Goal: Task Accomplishment & Management: Complete application form

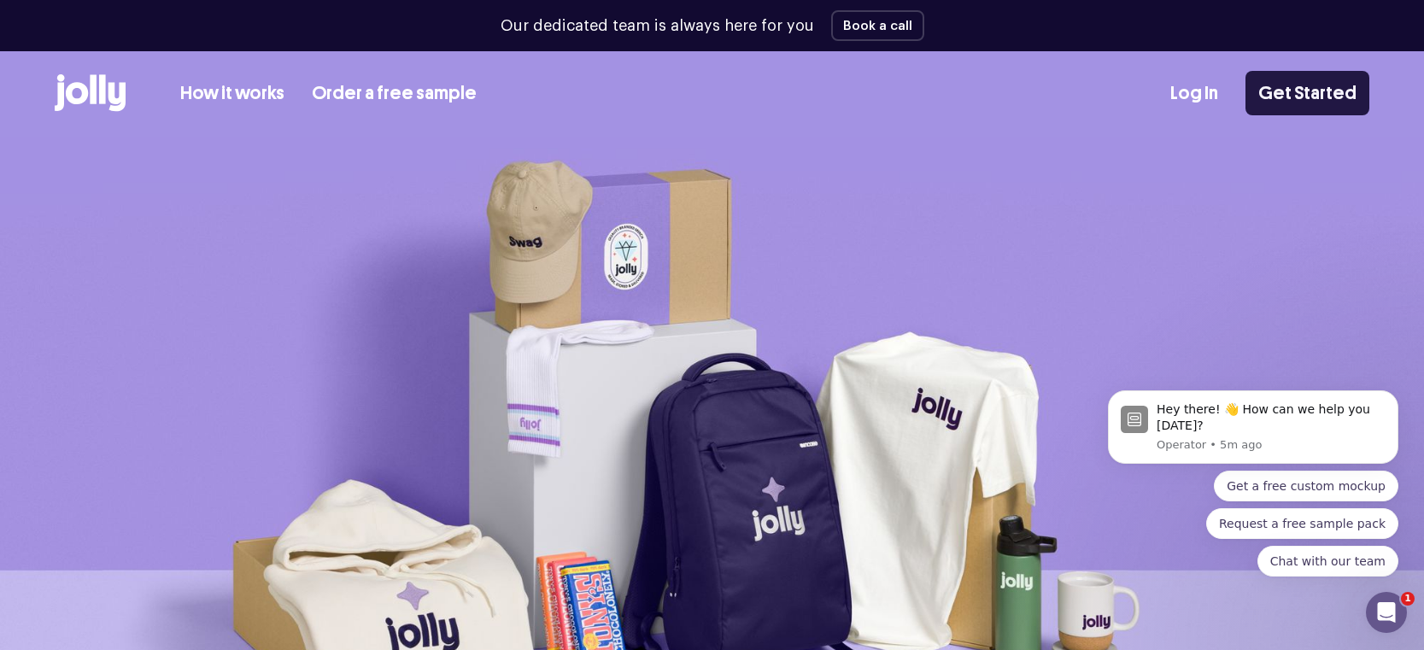
click at [1273, 101] on link "Get Started" at bounding box center [1308, 93] width 124 height 44
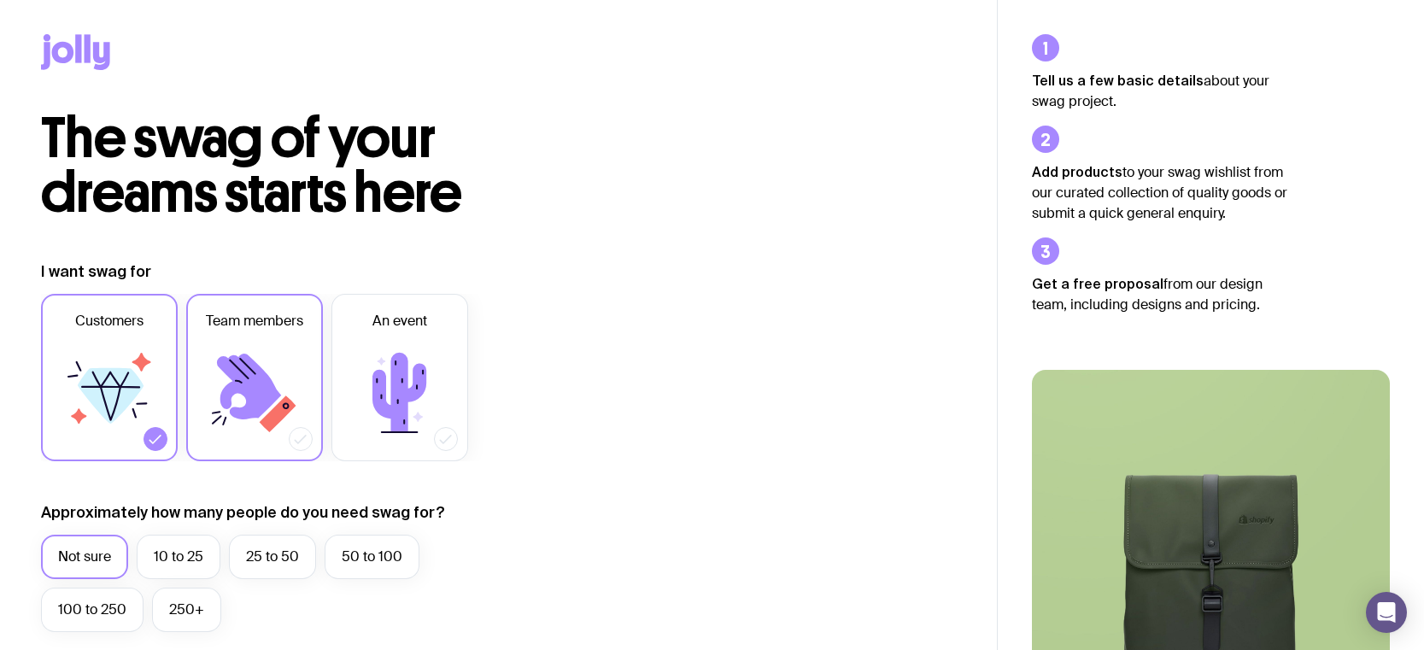
click at [249, 365] on icon at bounding box center [249, 387] width 64 height 66
click at [0, 0] on input "Team members" at bounding box center [0, 0] width 0 height 0
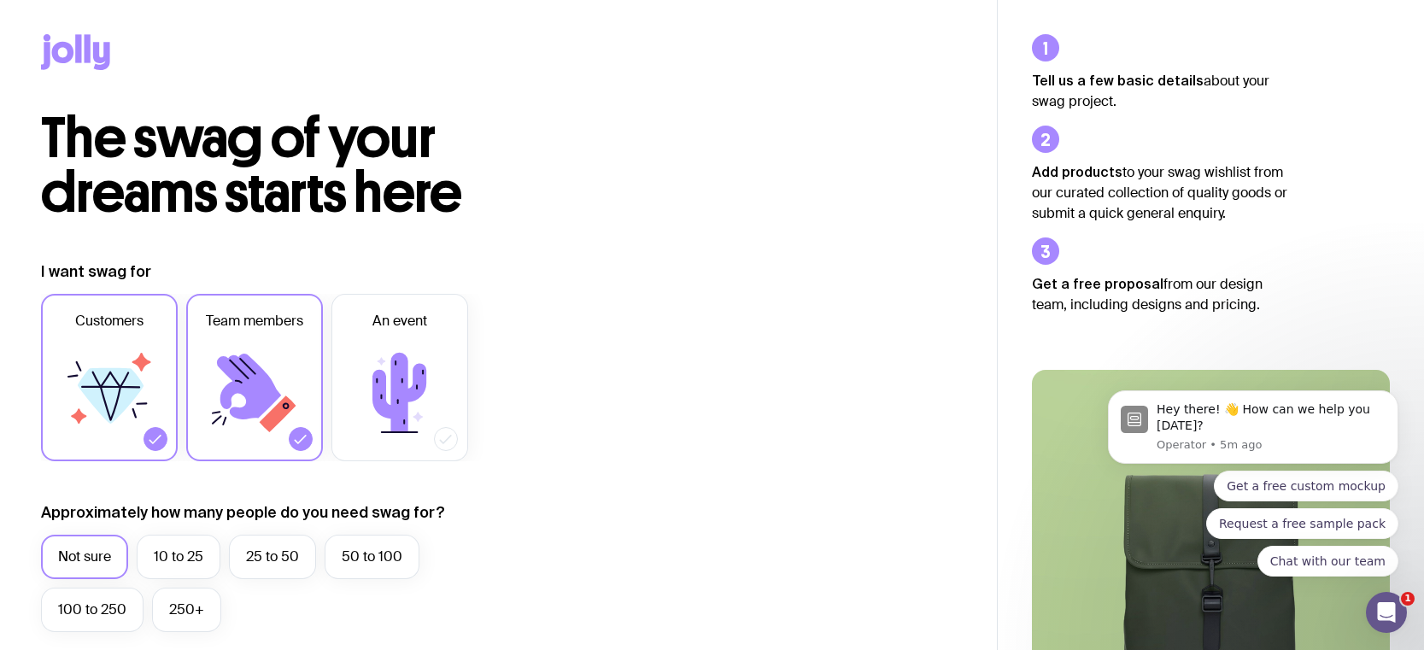
click at [112, 406] on icon at bounding box center [111, 396] width 66 height 56
click at [0, 0] on input "Customers" at bounding box center [0, 0] width 0 height 0
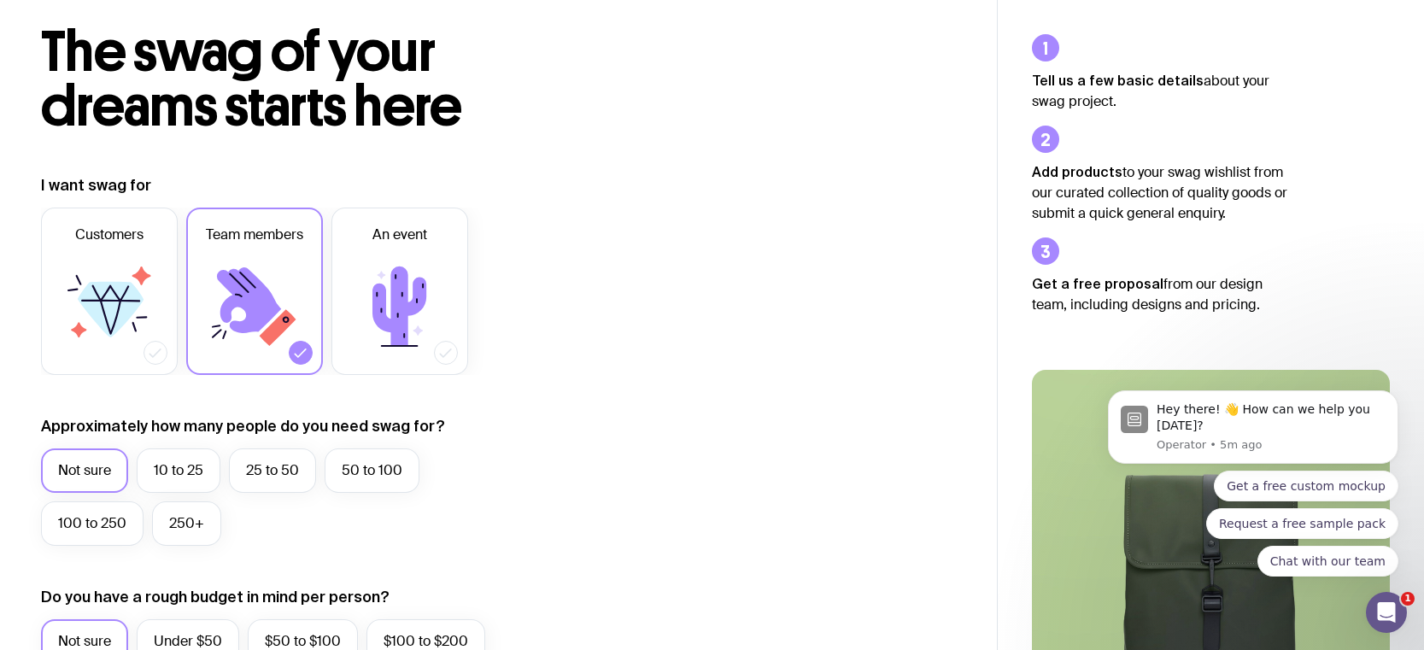
scroll to position [144, 0]
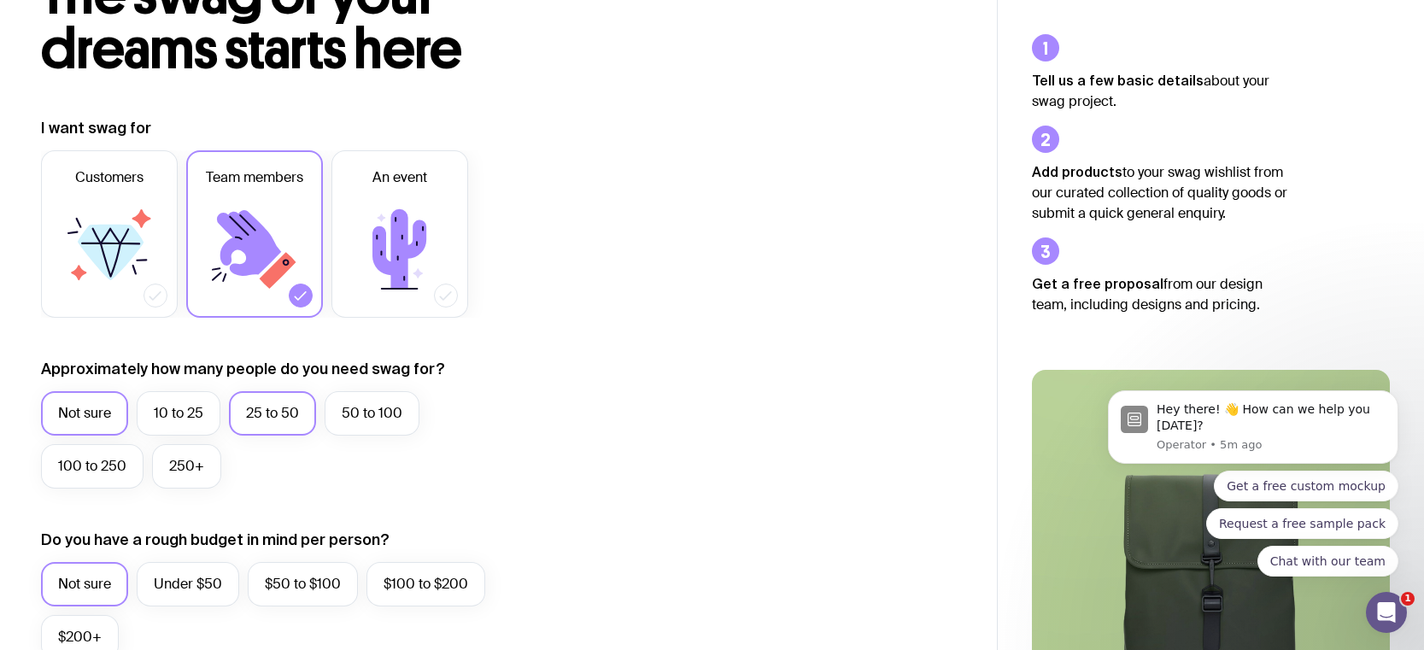
click at [257, 414] on label "25 to 50" at bounding box center [272, 413] width 87 height 44
click at [0, 0] on input "25 to 50" at bounding box center [0, 0] width 0 height 0
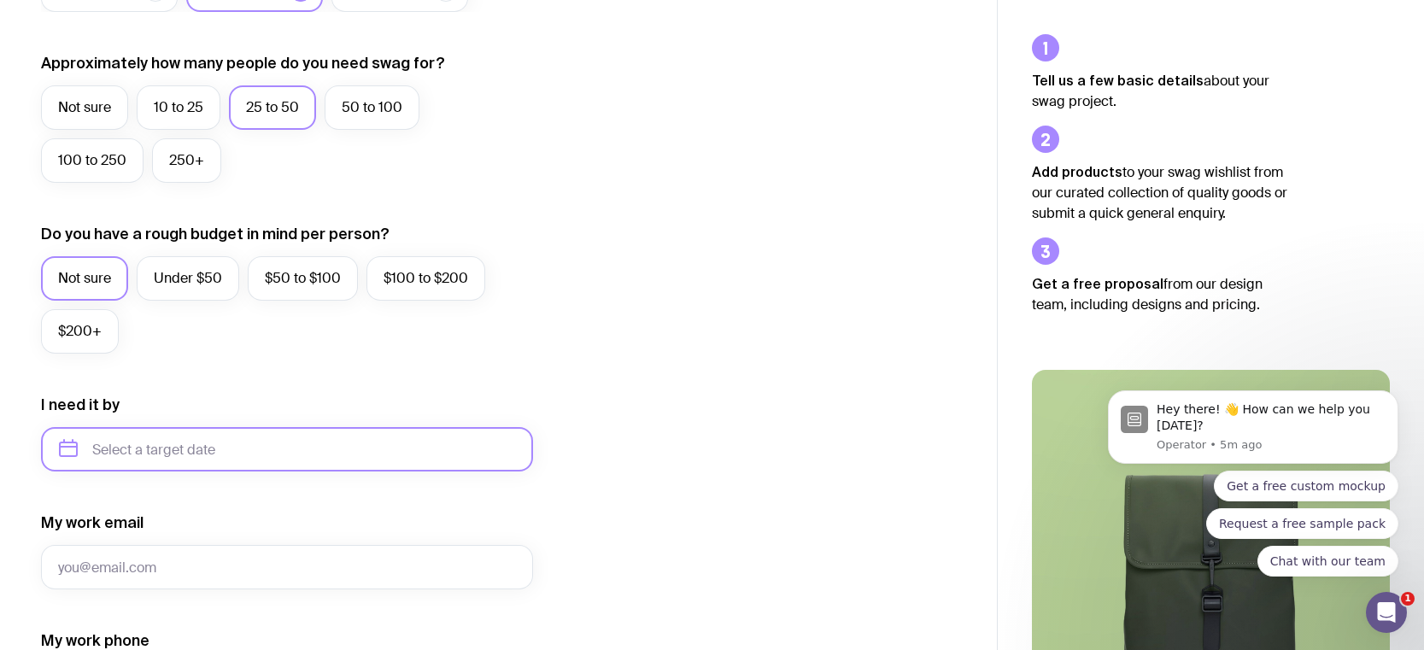
scroll to position [452, 0]
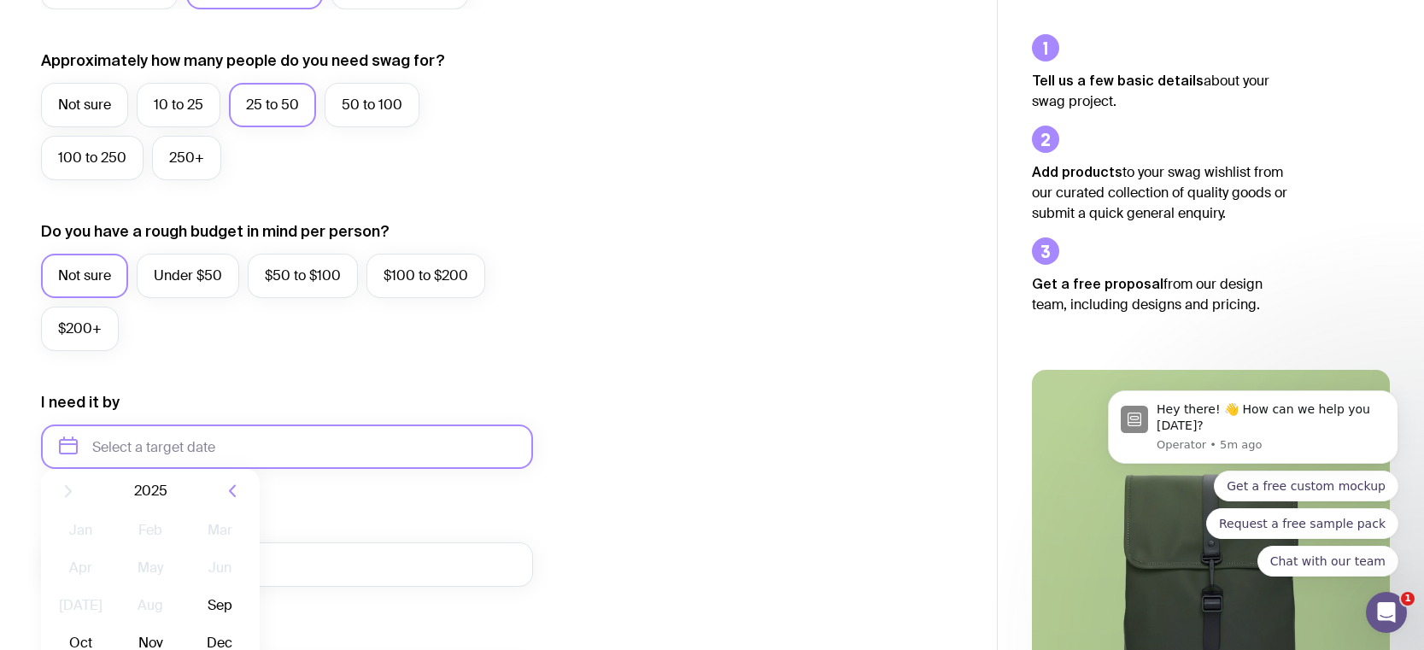
click at [118, 455] on input "text" at bounding box center [287, 447] width 492 height 44
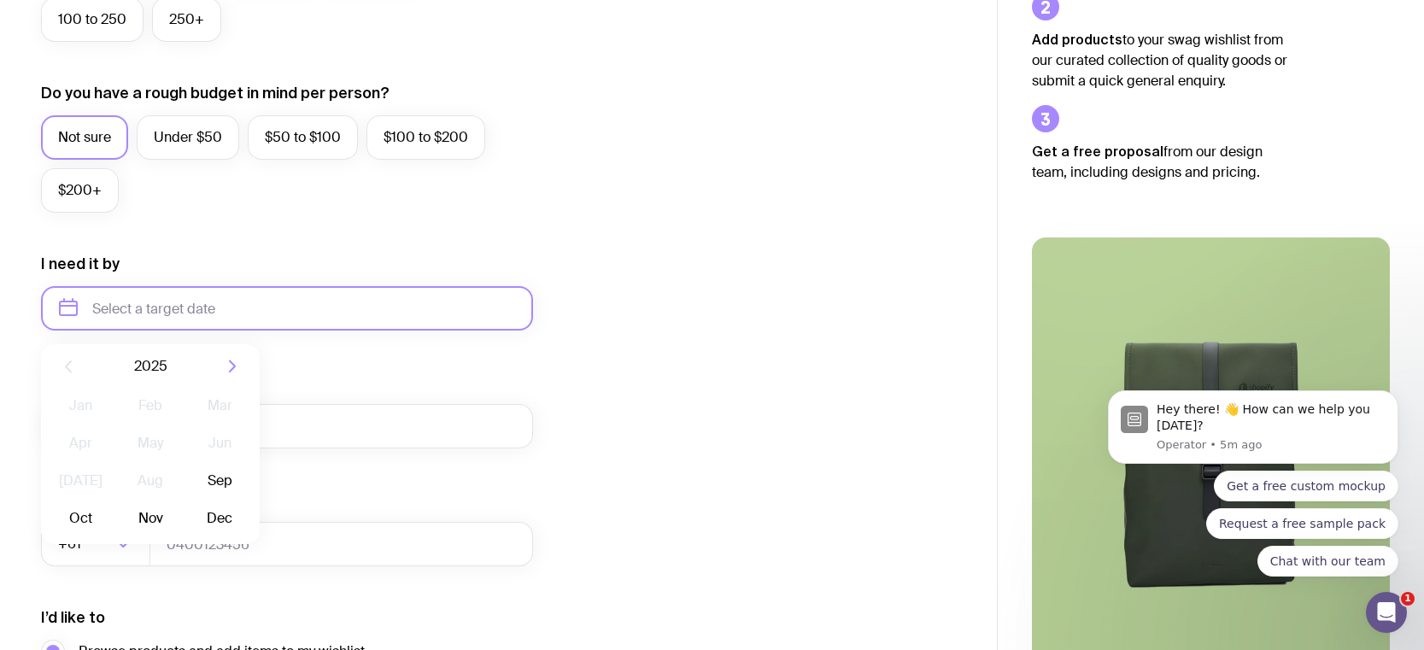
scroll to position [593, 0]
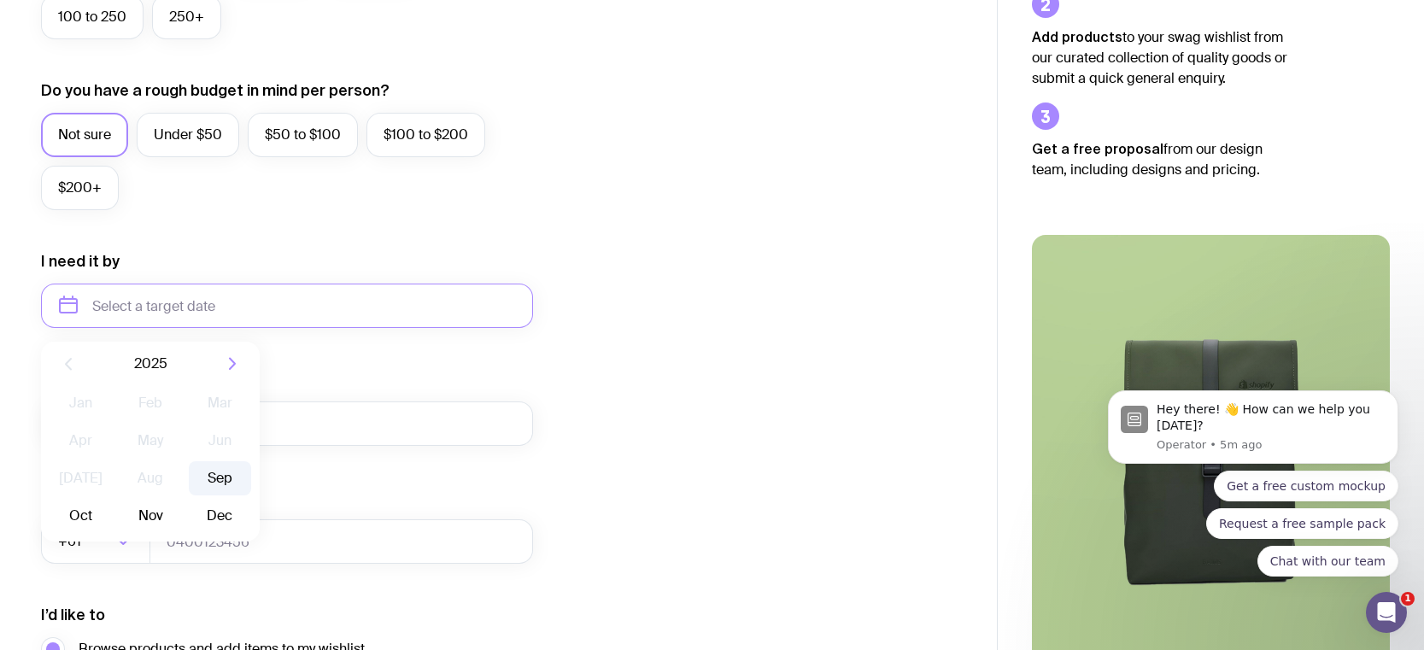
click at [112, 499] on button "Sep" at bounding box center [81, 516] width 62 height 34
type input "[DATE]"
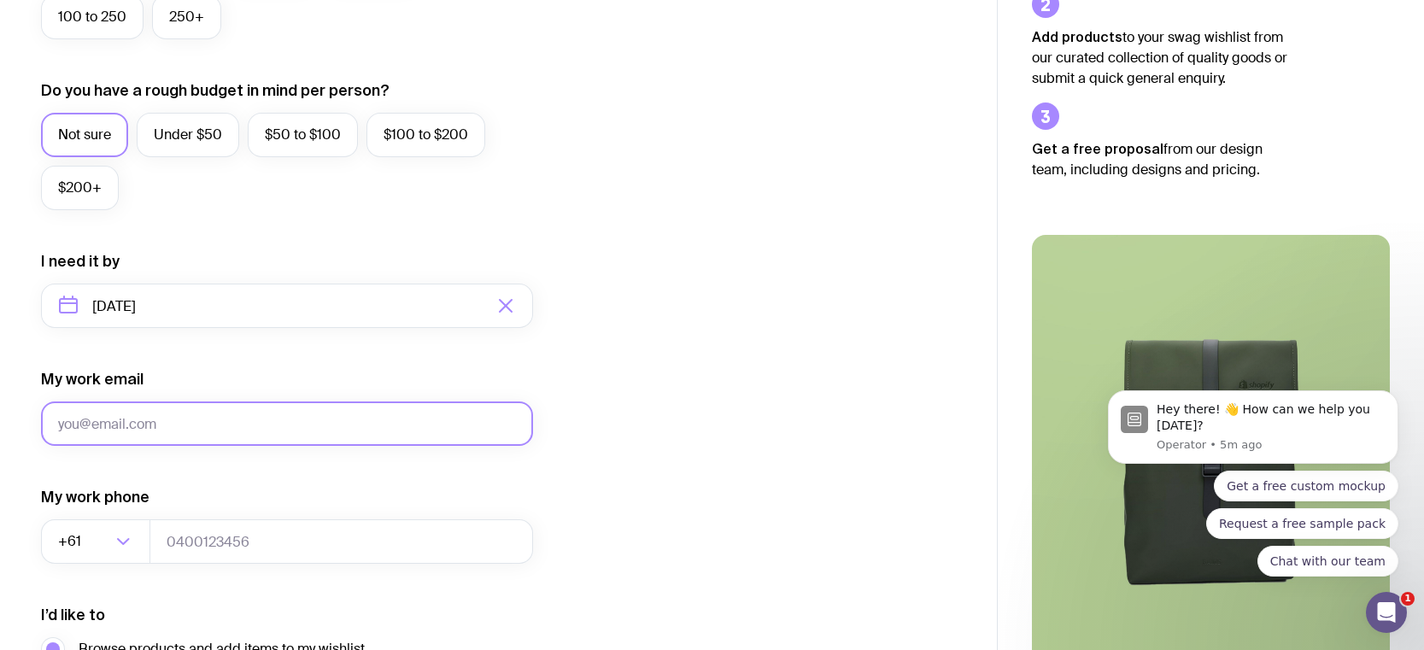
click at [113, 437] on input "My work email" at bounding box center [287, 424] width 492 height 44
type input "[PERSON_NAME][EMAIL_ADDRESS][PERSON_NAME][PERSON_NAME][DOMAIN_NAME]"
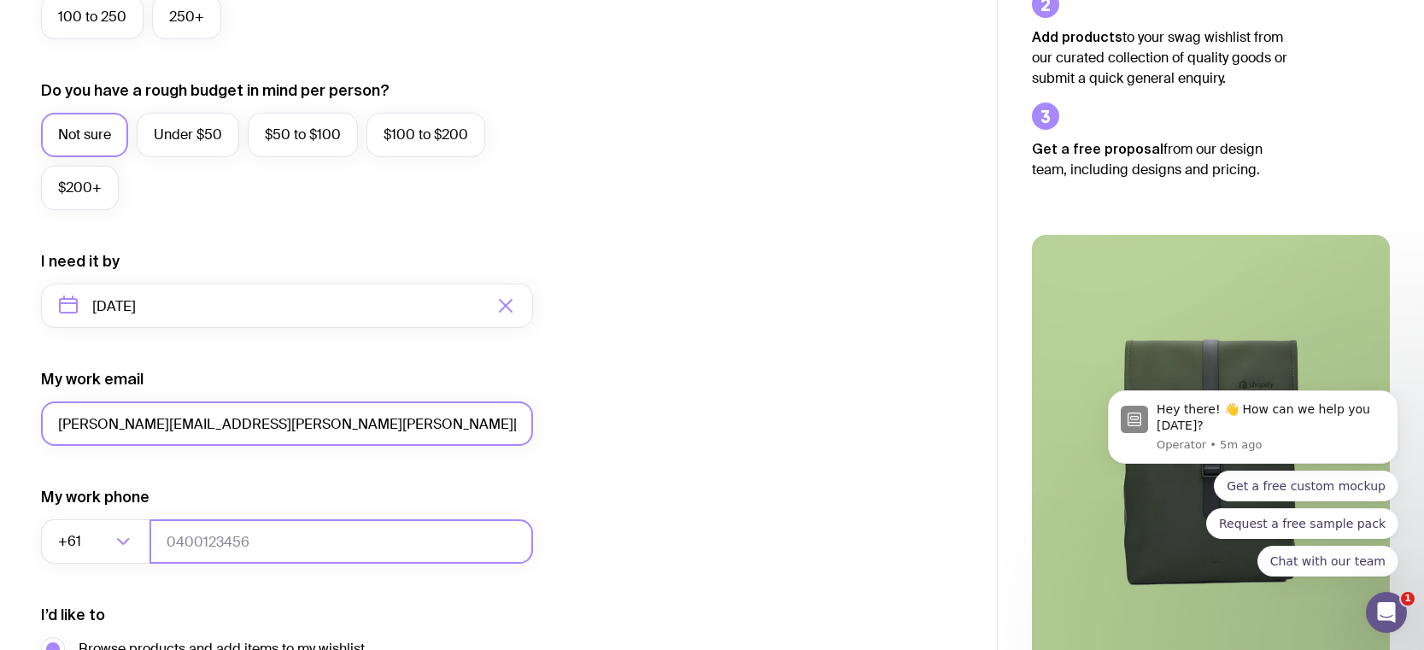
type input "0410772729"
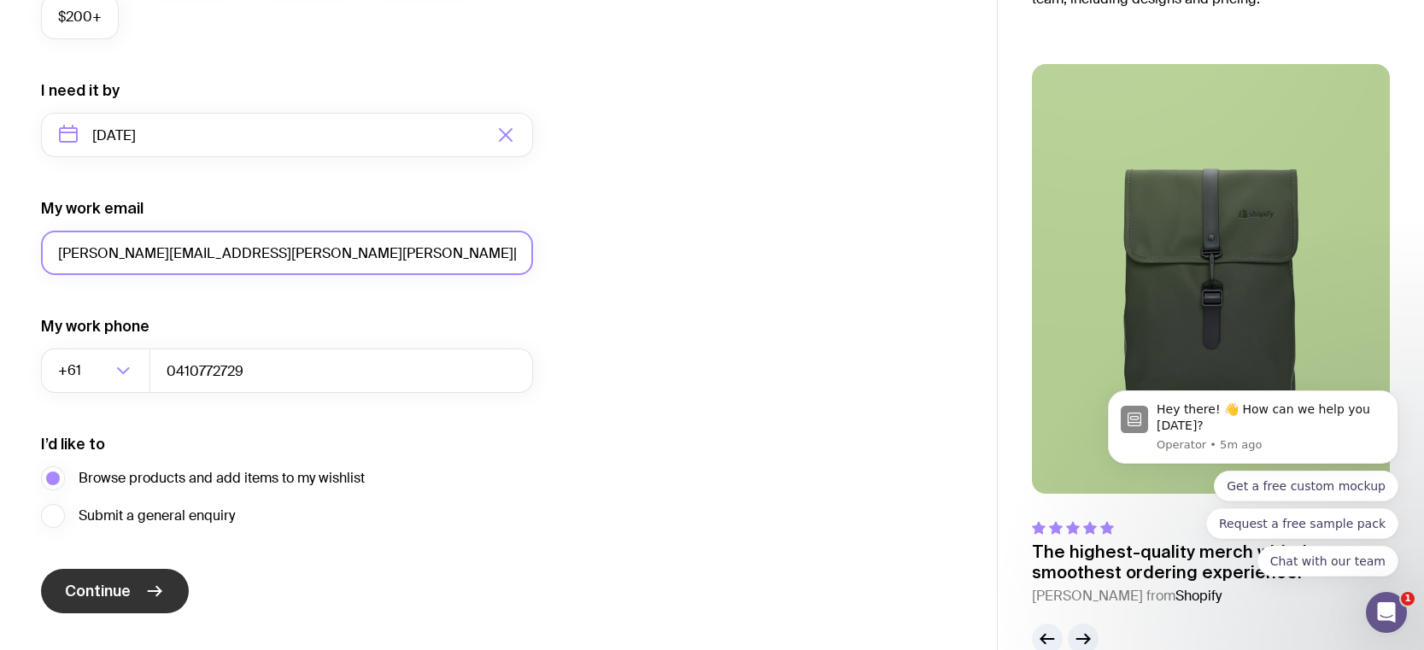
scroll to position [802, 0]
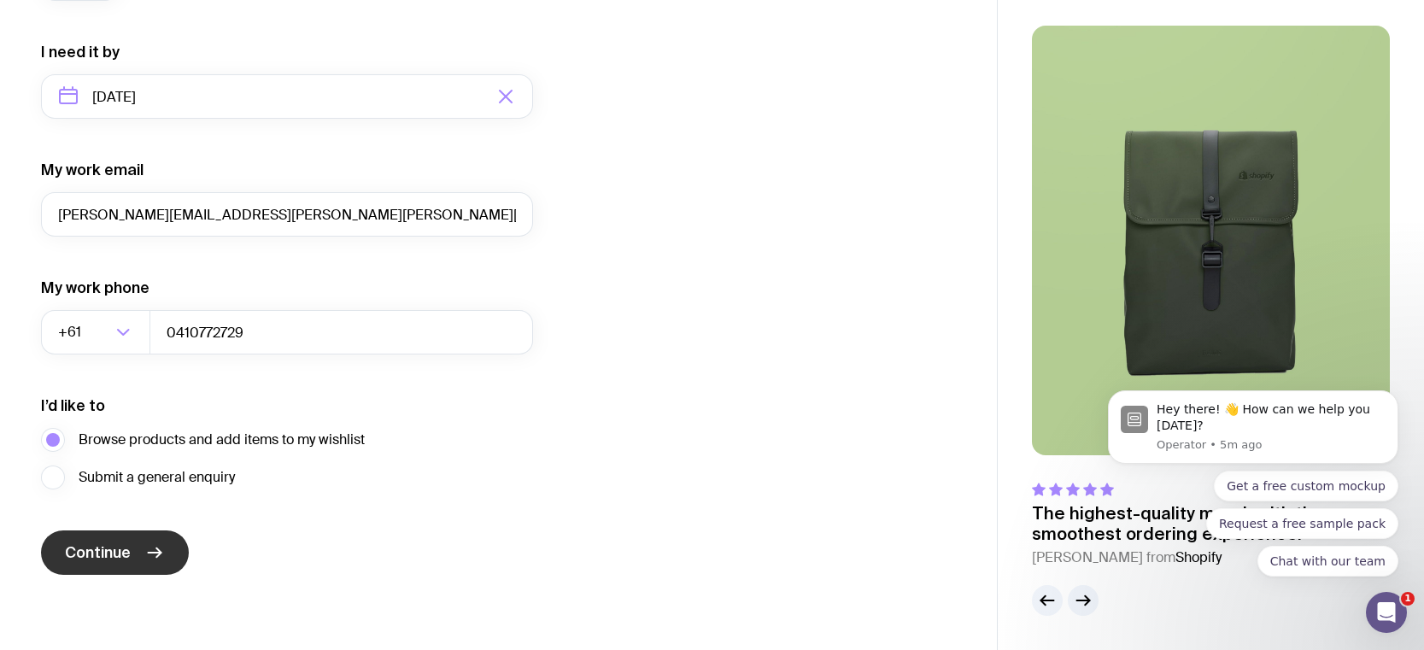
click at [98, 551] on span "Continue" at bounding box center [98, 553] width 66 height 21
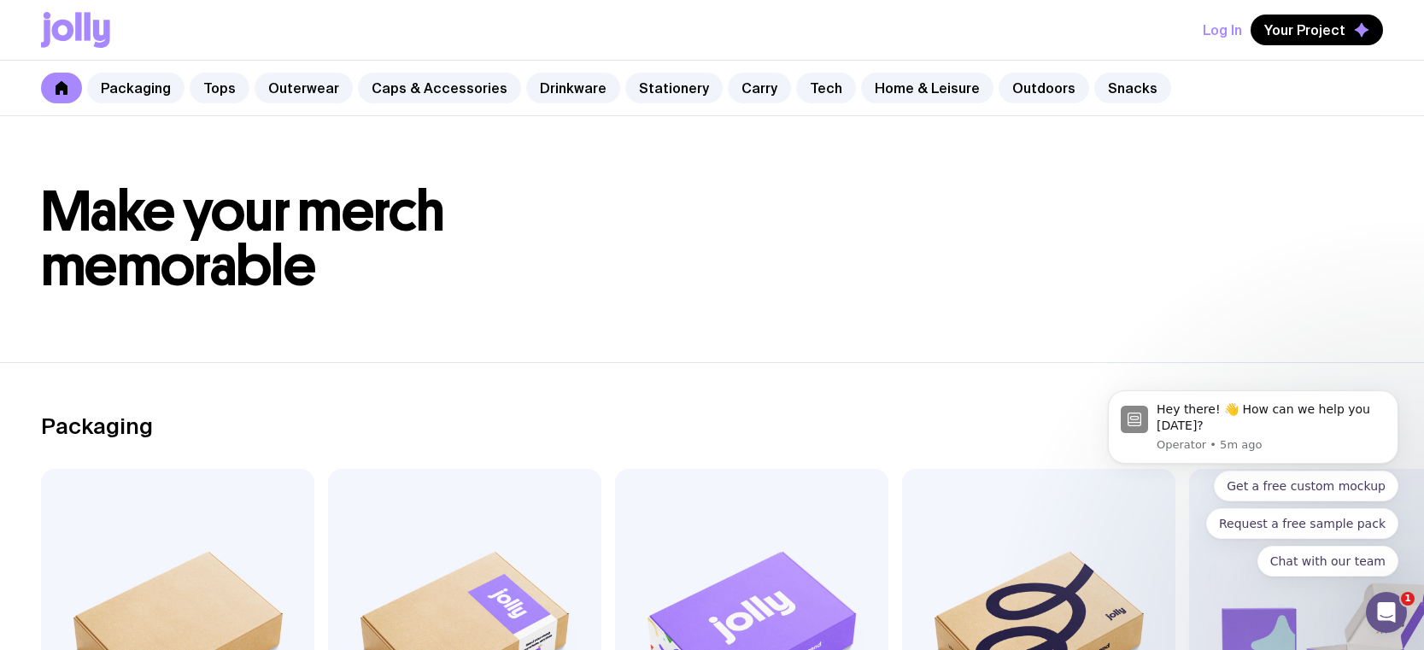
scroll to position [350, 0]
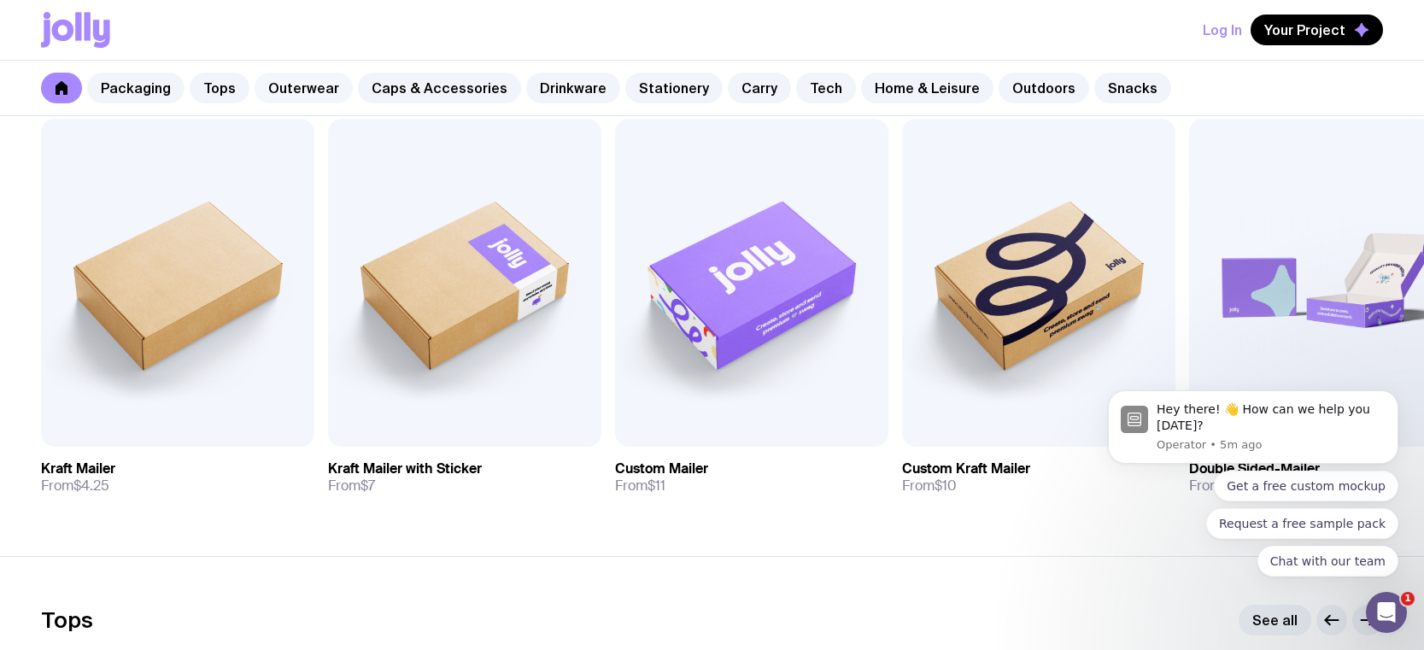
click at [268, 92] on link "Outerwear" at bounding box center [304, 88] width 98 height 31
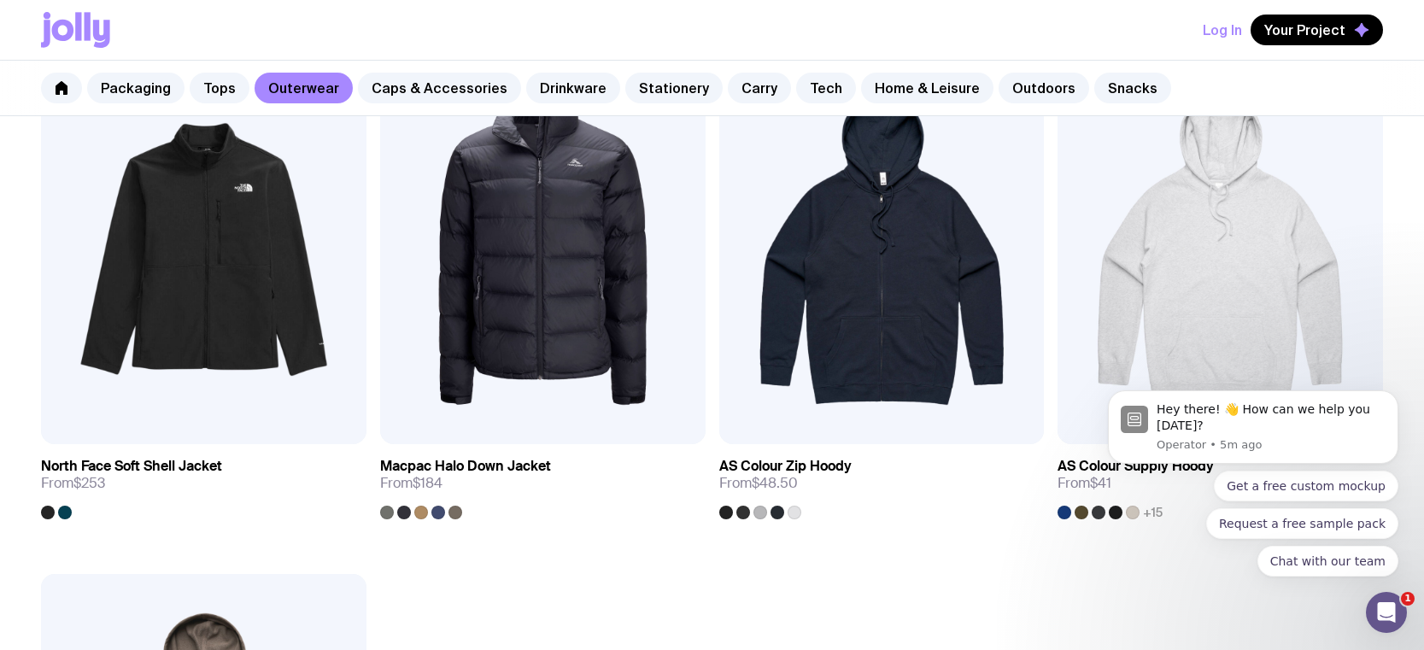
scroll to position [2470, 0]
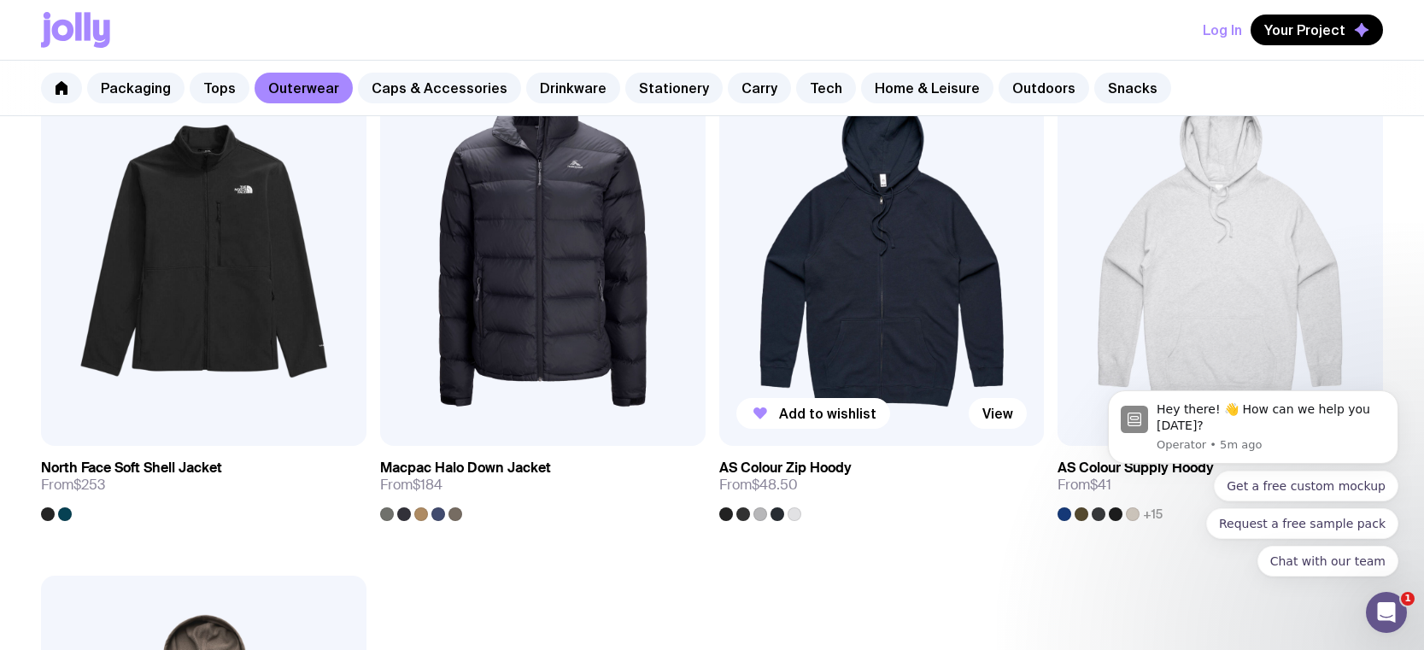
click at [857, 285] on img at bounding box center [882, 251] width 326 height 390
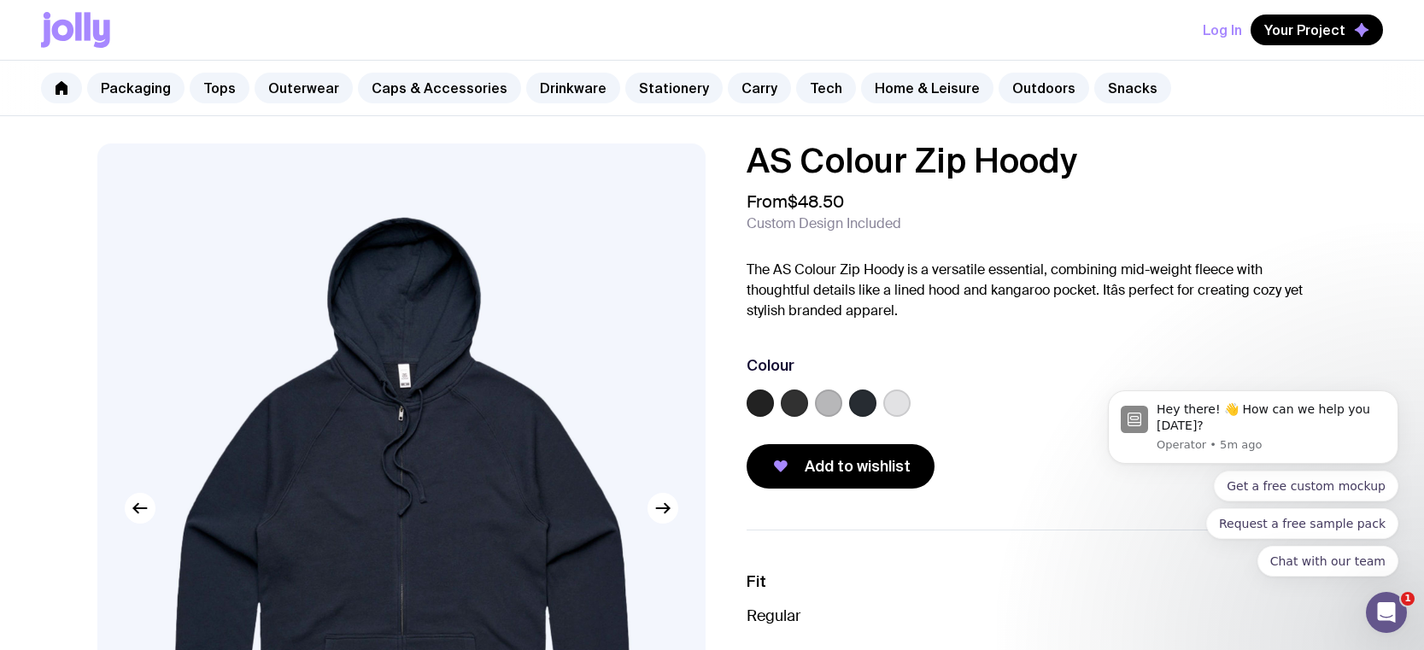
click at [860, 402] on label at bounding box center [862, 403] width 27 height 27
click at [0, 0] on input "radio" at bounding box center [0, 0] width 0 height 0
click at [858, 402] on icon at bounding box center [863, 403] width 21 height 21
click at [0, 0] on input "radio" at bounding box center [0, 0] width 0 height 0
click at [794, 402] on label at bounding box center [794, 403] width 27 height 27
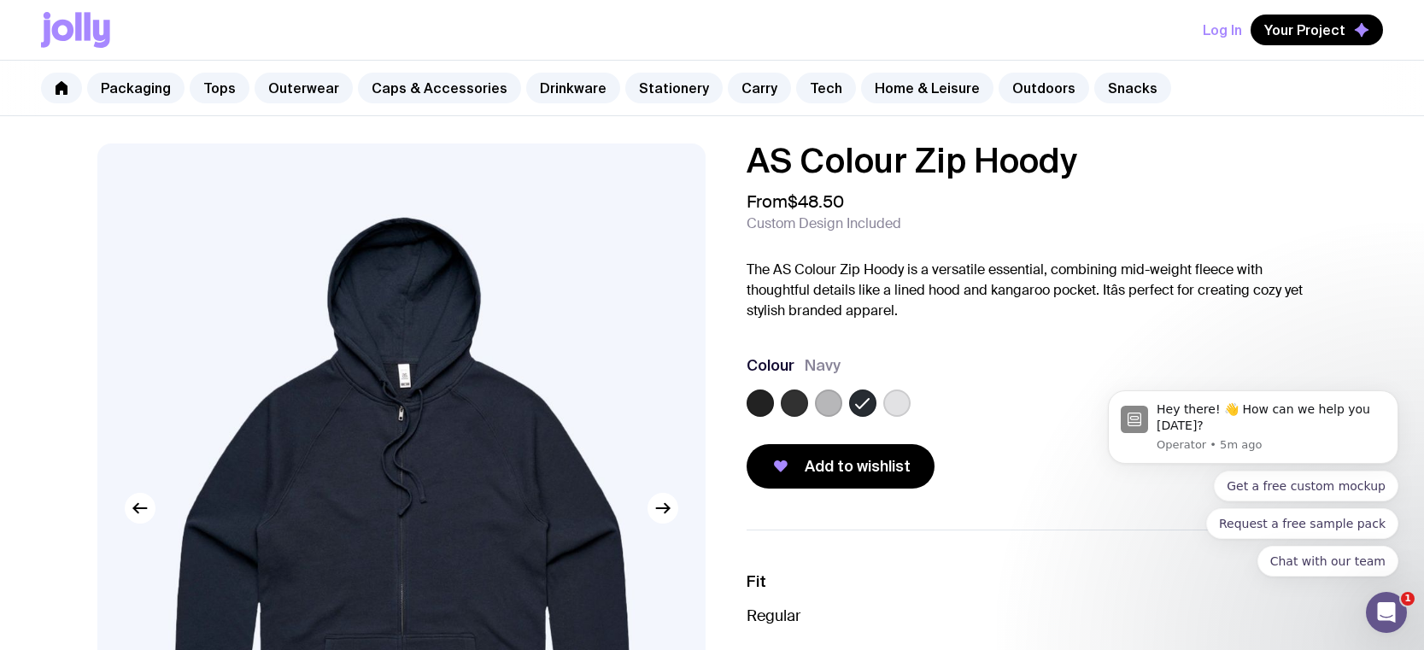
click at [0, 0] on input "radio" at bounding box center [0, 0] width 0 height 0
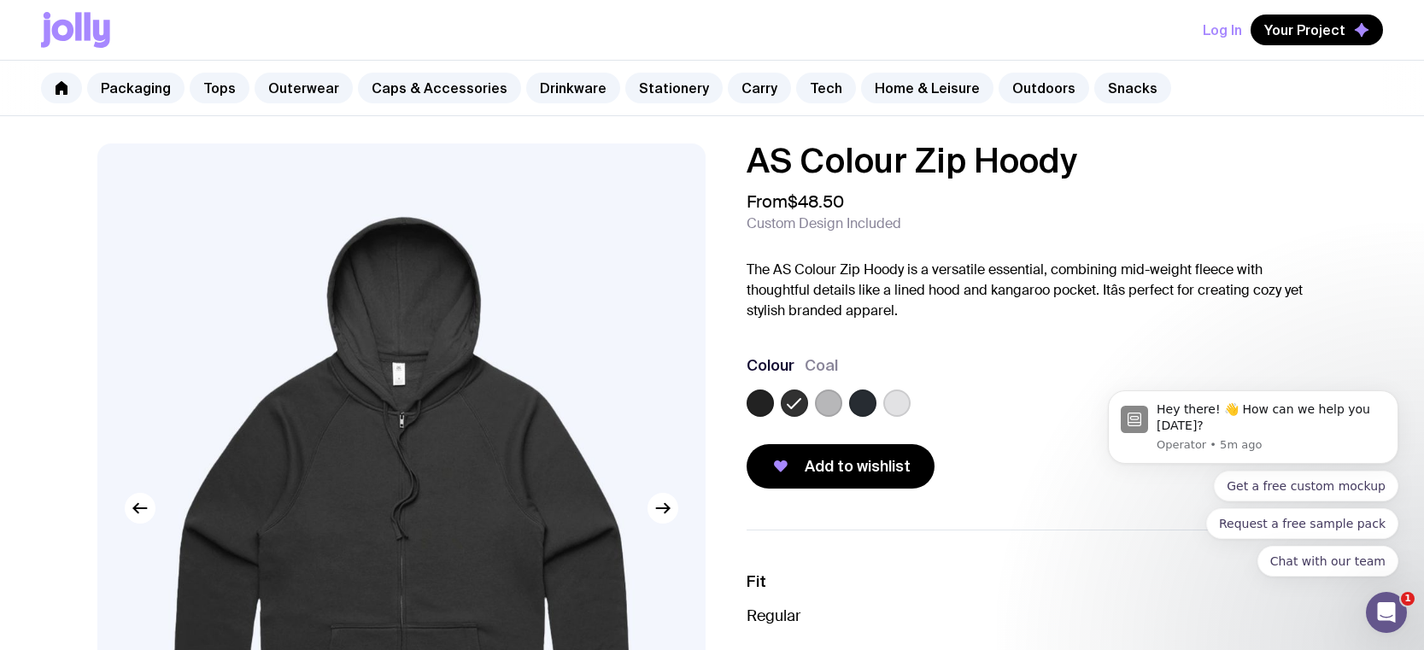
click at [759, 399] on label at bounding box center [760, 403] width 27 height 27
click at [0, 0] on input "radio" at bounding box center [0, 0] width 0 height 0
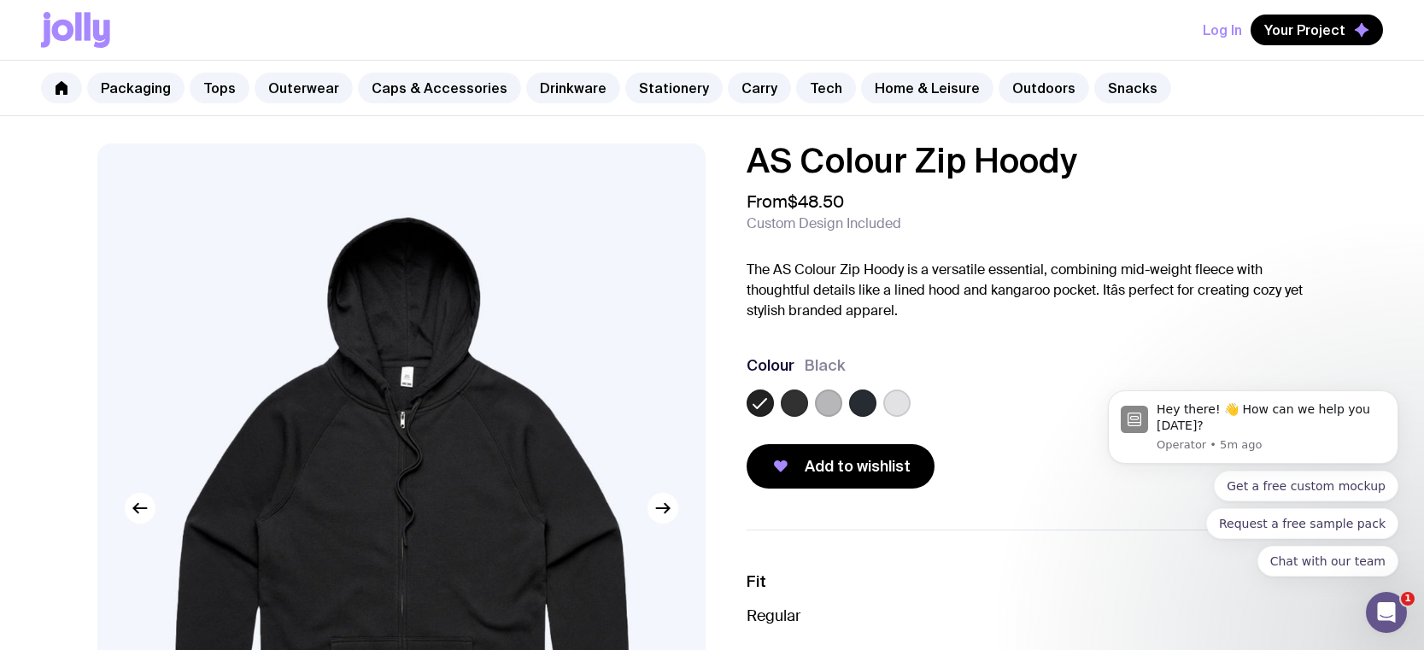
click at [794, 401] on label at bounding box center [794, 403] width 27 height 27
click at [0, 0] on input "radio" at bounding box center [0, 0] width 0 height 0
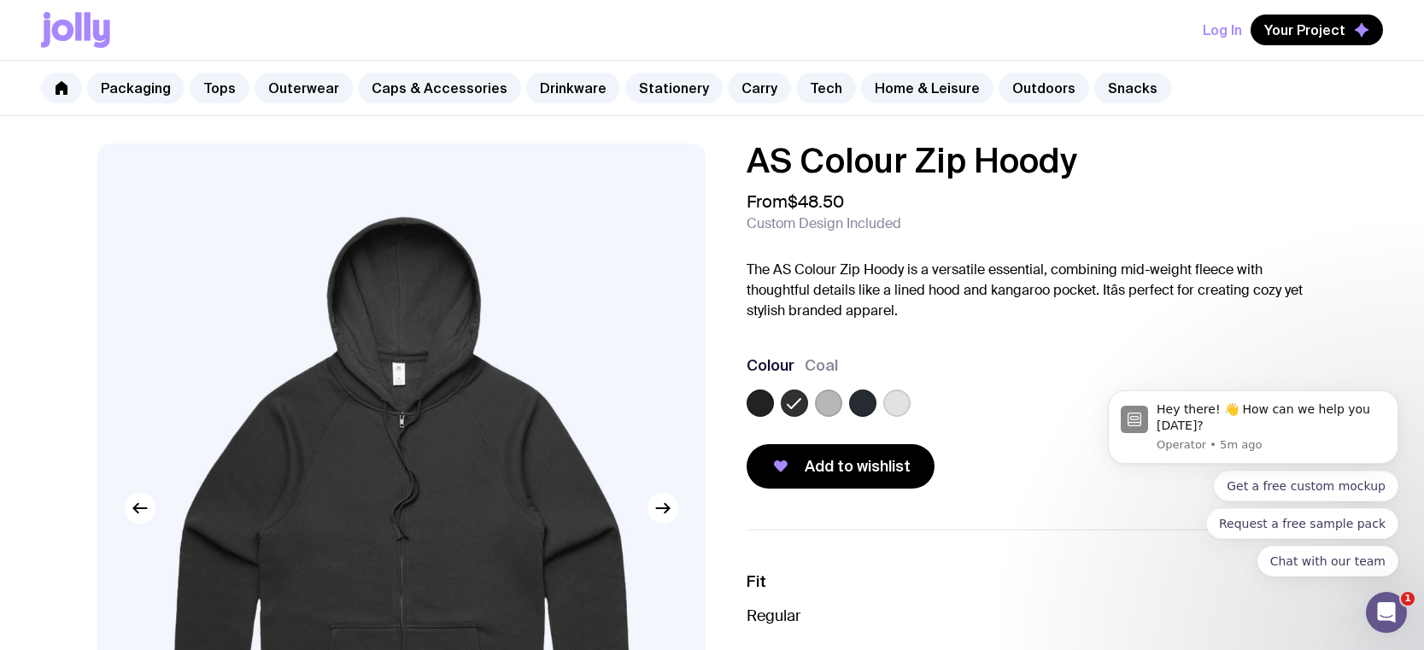
click at [764, 403] on label at bounding box center [760, 403] width 27 height 27
click at [0, 0] on input "radio" at bounding box center [0, 0] width 0 height 0
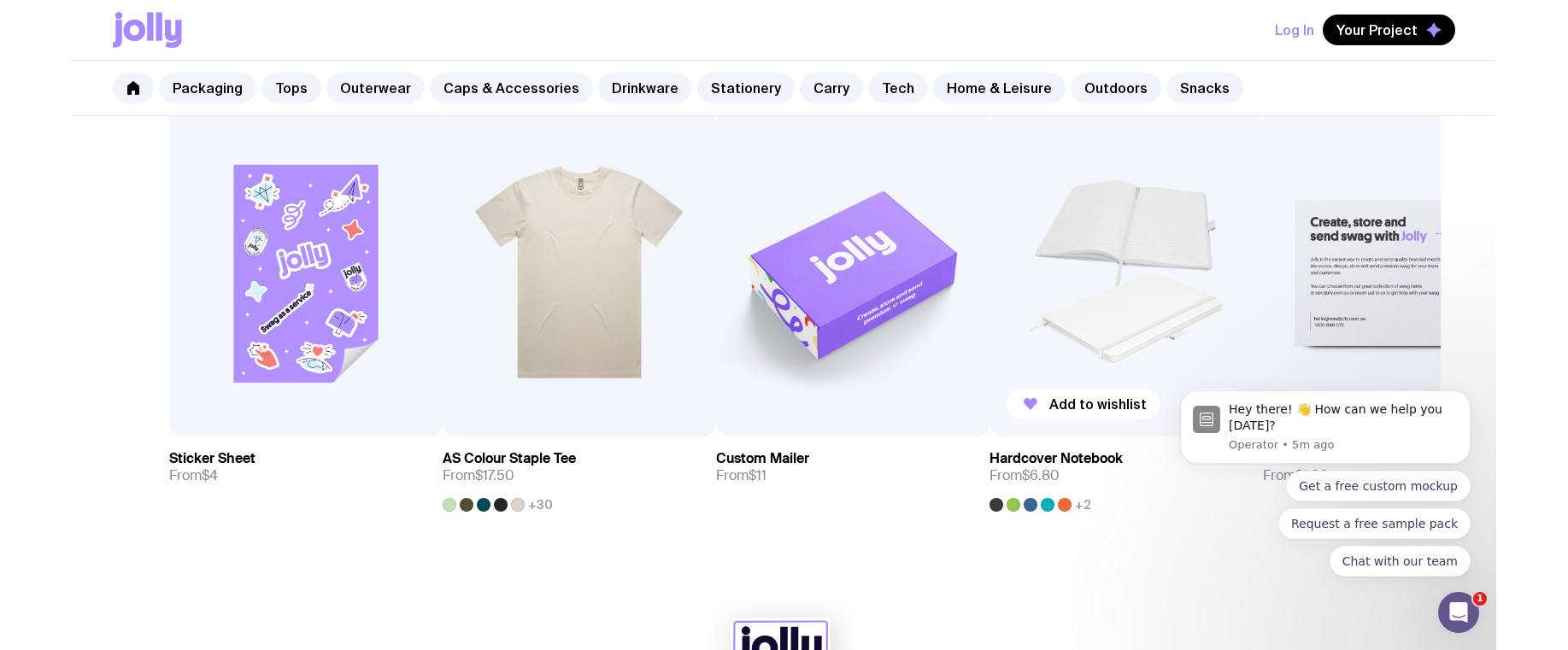
scroll to position [1067, 0]
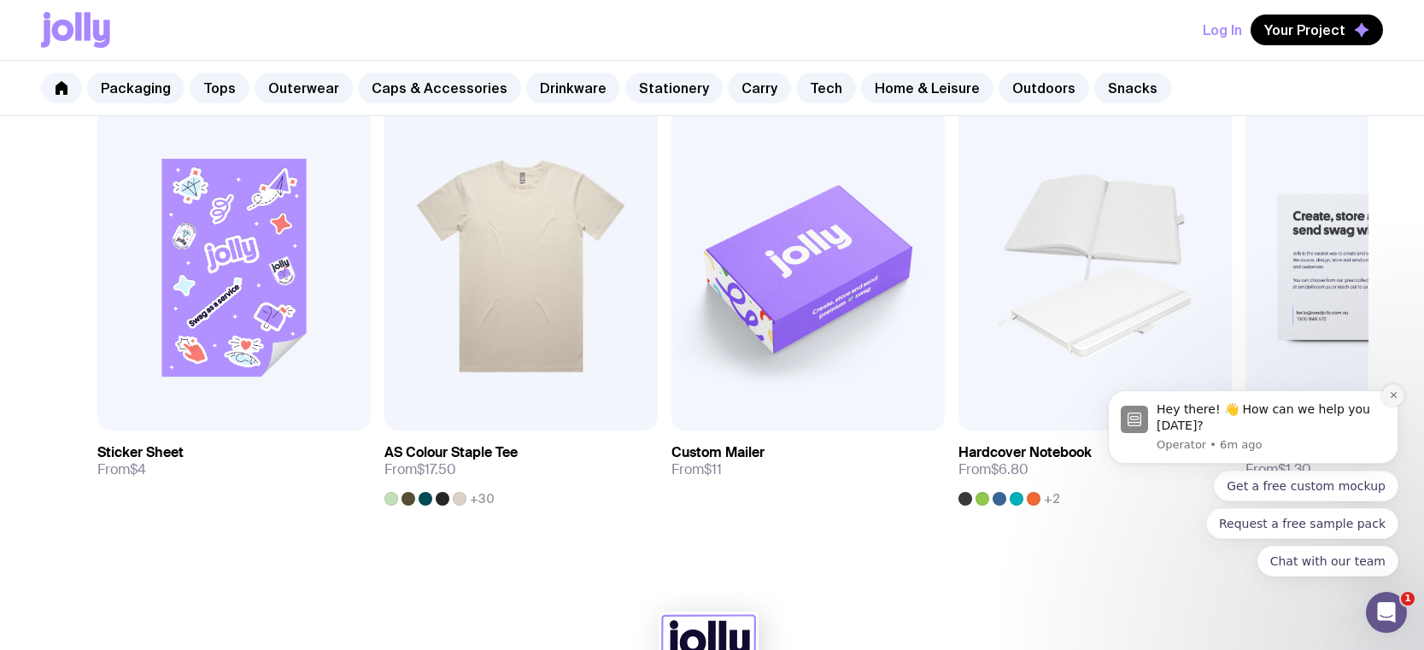
click at [1396, 397] on icon "Dismiss notification" at bounding box center [1393, 395] width 6 height 6
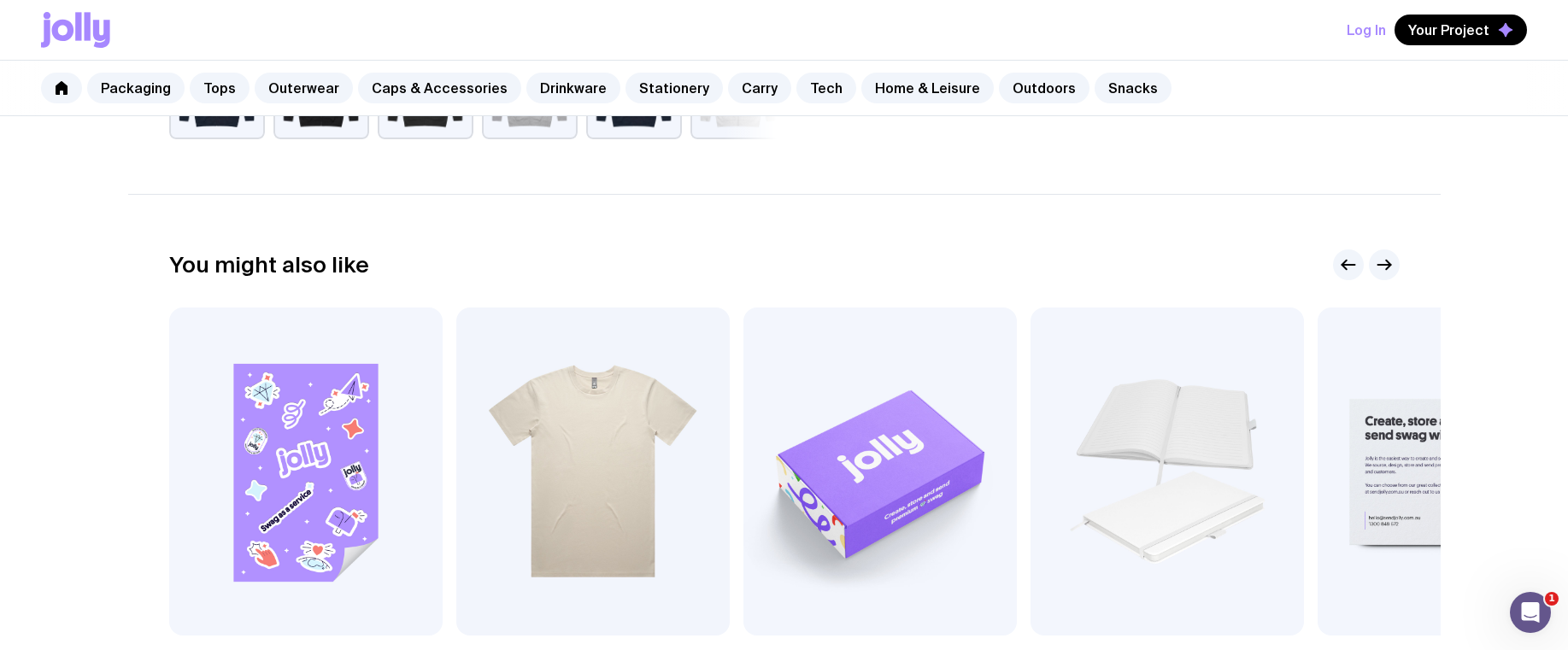
scroll to position [842, 0]
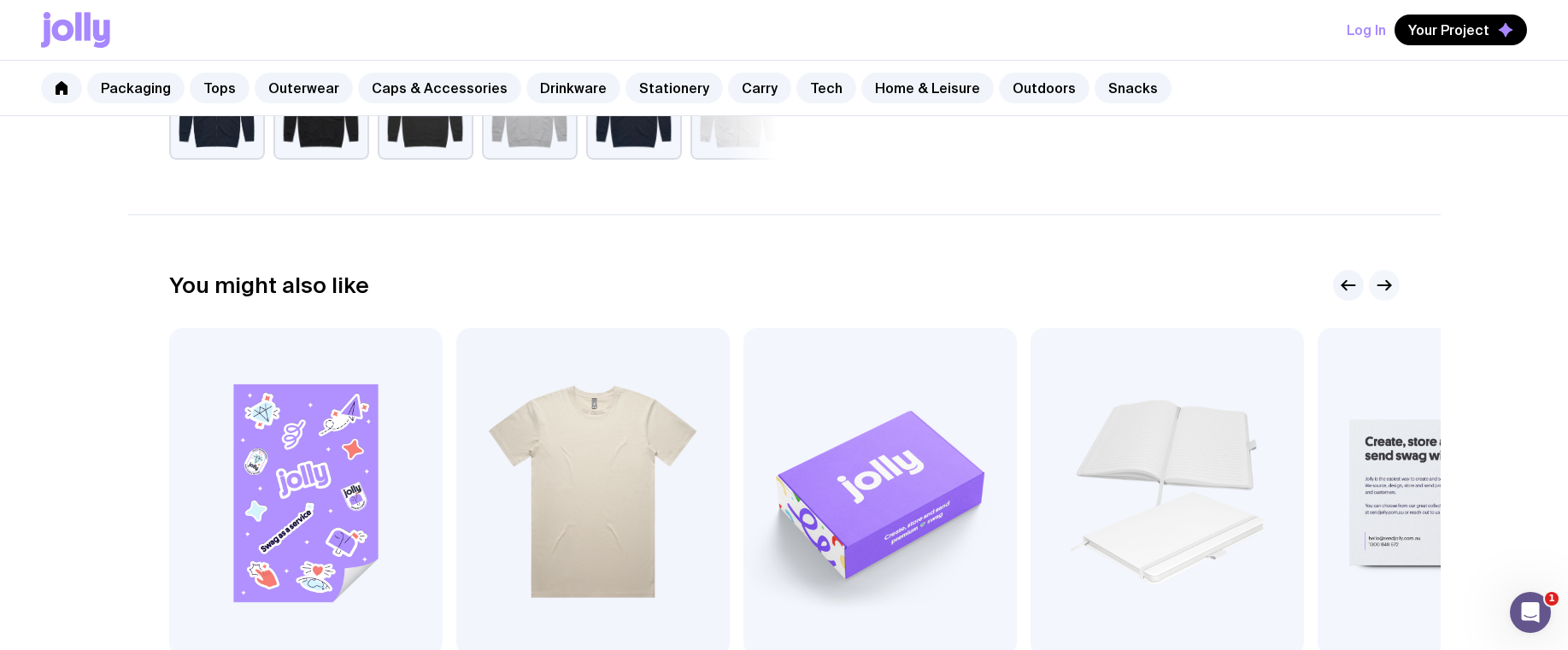
click at [1382, 286] on icon "button" at bounding box center [1384, 285] width 21 height 21
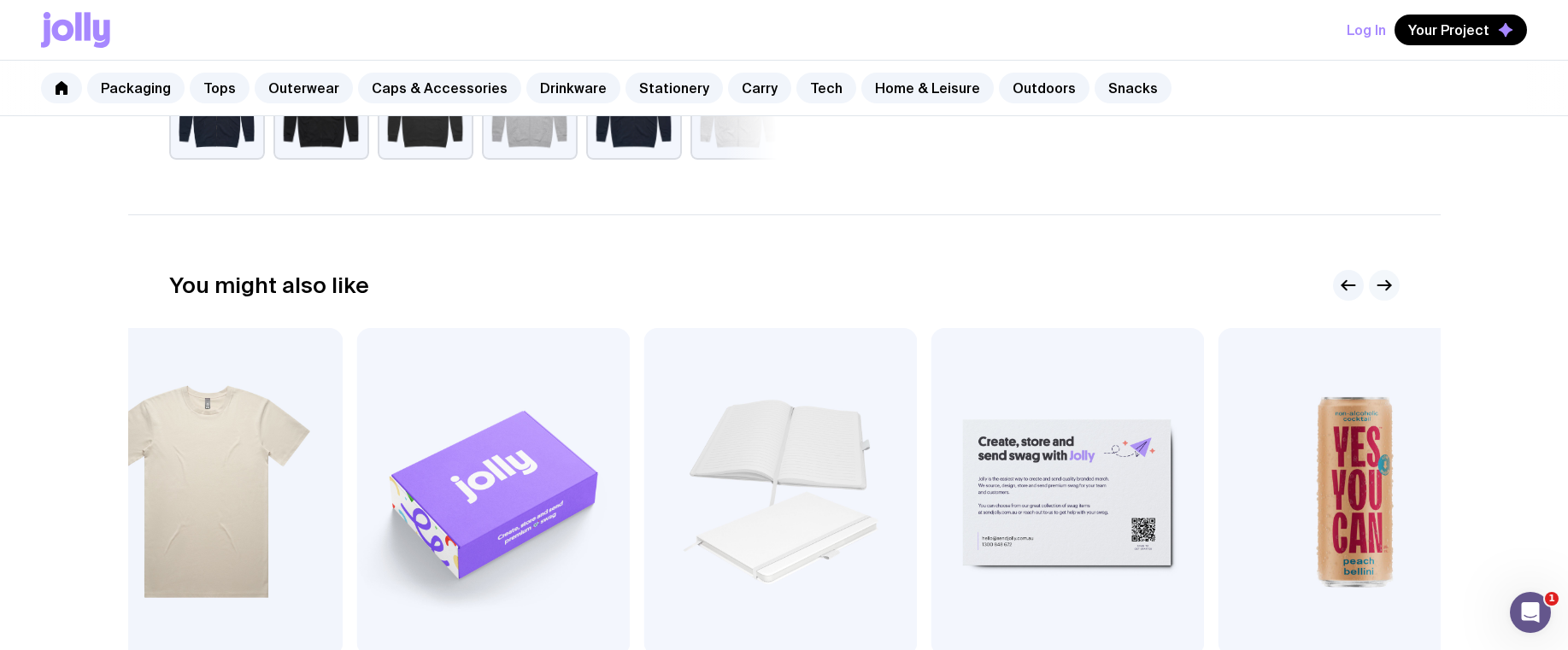
click at [1382, 286] on icon "button" at bounding box center [1384, 285] width 21 height 21
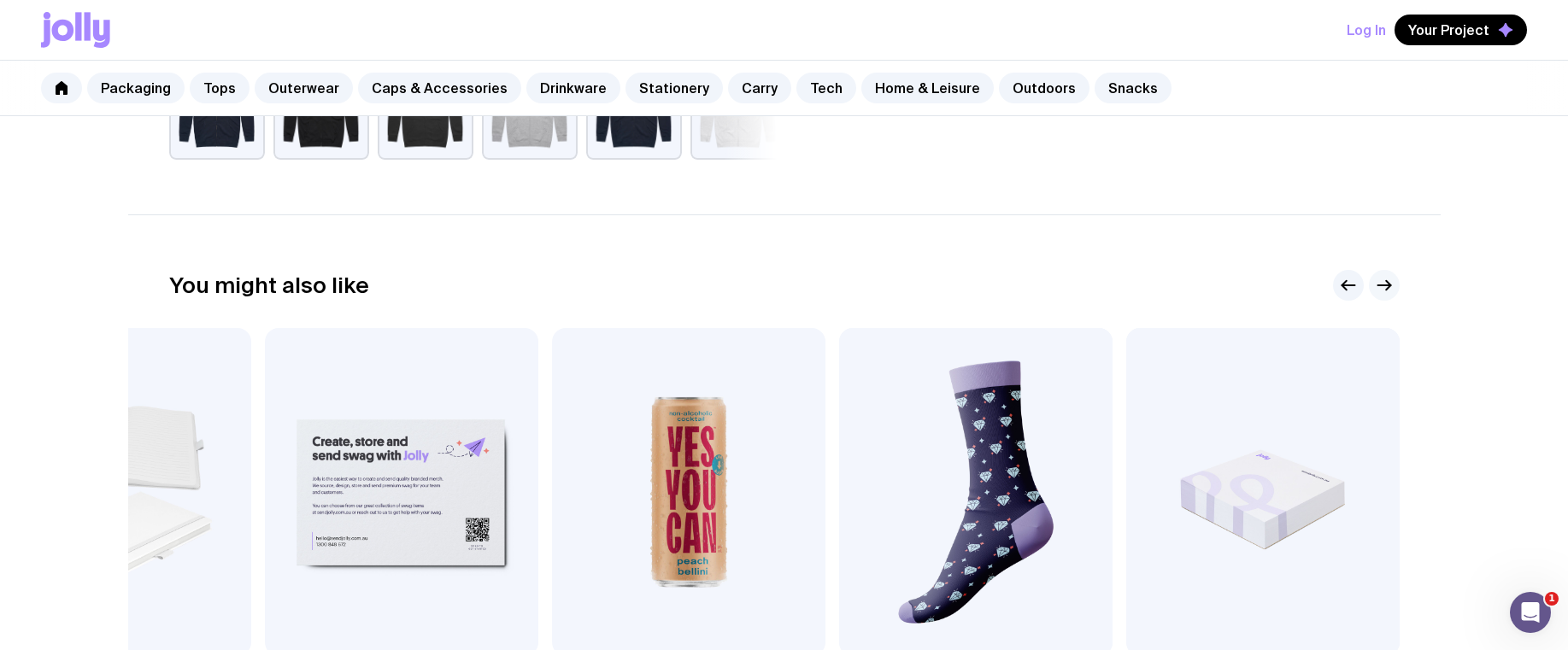
click at [1382, 286] on icon "button" at bounding box center [1384, 285] width 21 height 21
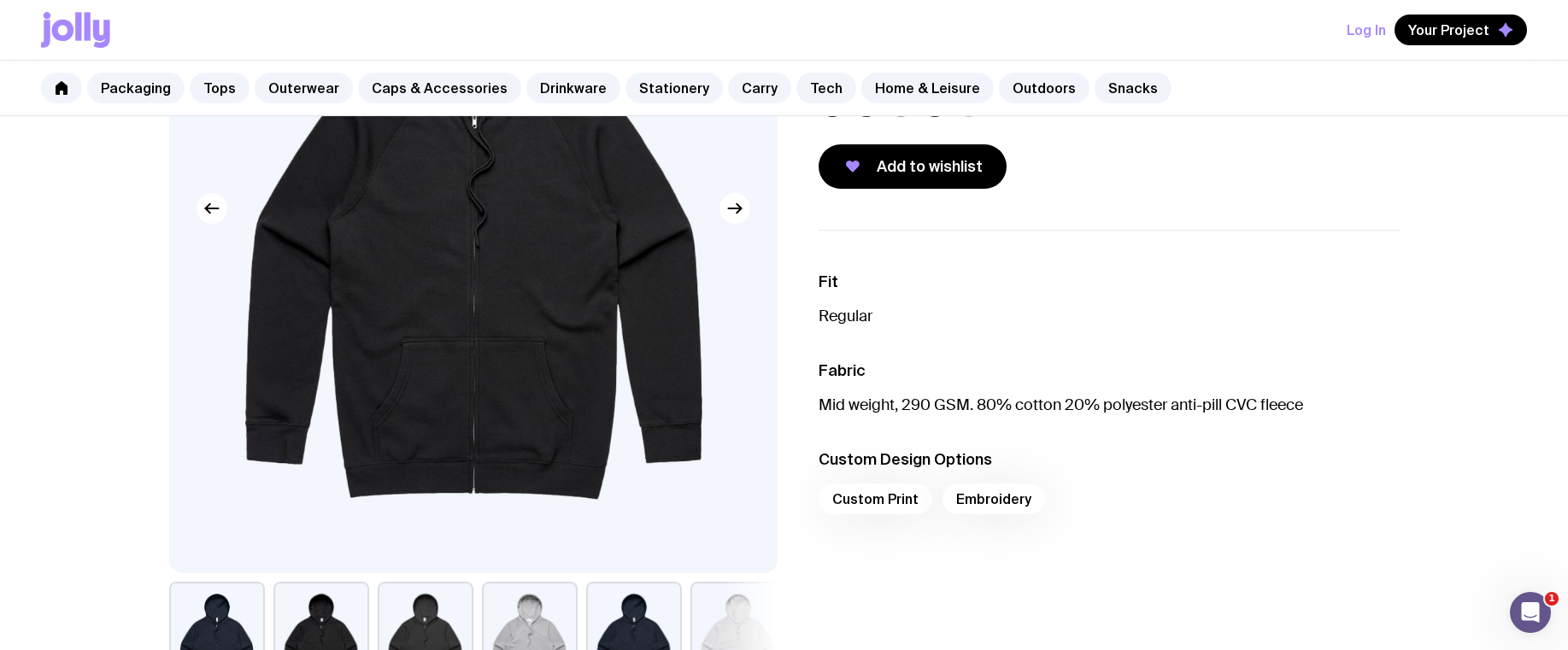
scroll to position [301, 0]
click at [868, 496] on div "Custom Print Embroidery" at bounding box center [1109, 503] width 581 height 41
click at [860, 501] on div "Custom Print Embroidery" at bounding box center [1109, 503] width 581 height 41
click at [859, 501] on div "Custom Print Embroidery" at bounding box center [1109, 503] width 581 height 41
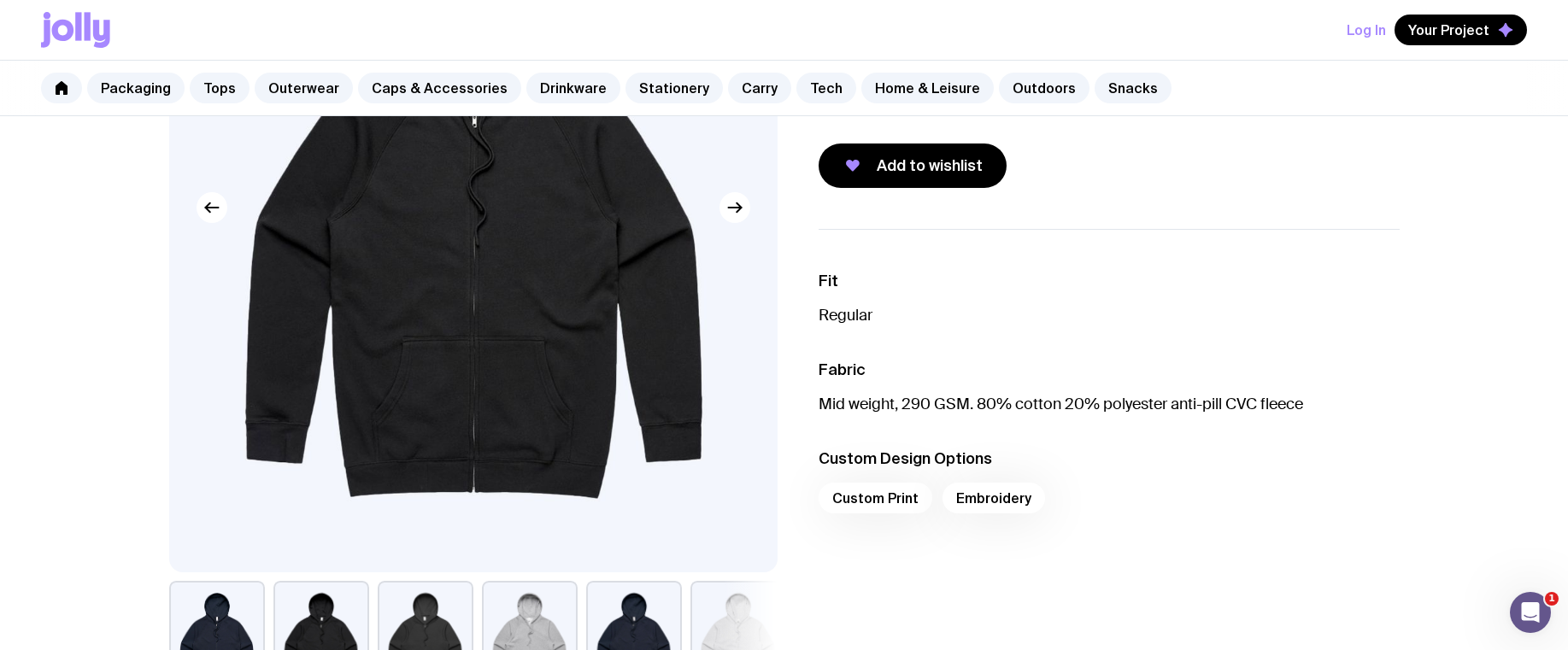
click at [902, 452] on h3 "Custom Design Options" at bounding box center [1109, 459] width 581 height 21
click at [880, 484] on div "Custom Print Embroidery" at bounding box center [1109, 503] width 581 height 41
drag, startPoint x: 877, startPoint y: 490, endPoint x: 994, endPoint y: 498, distance: 116.5
click at [877, 490] on div "Custom Print Embroidery" at bounding box center [1109, 503] width 581 height 41
click at [994, 498] on div "Custom Print Embroidery" at bounding box center [1109, 503] width 581 height 41
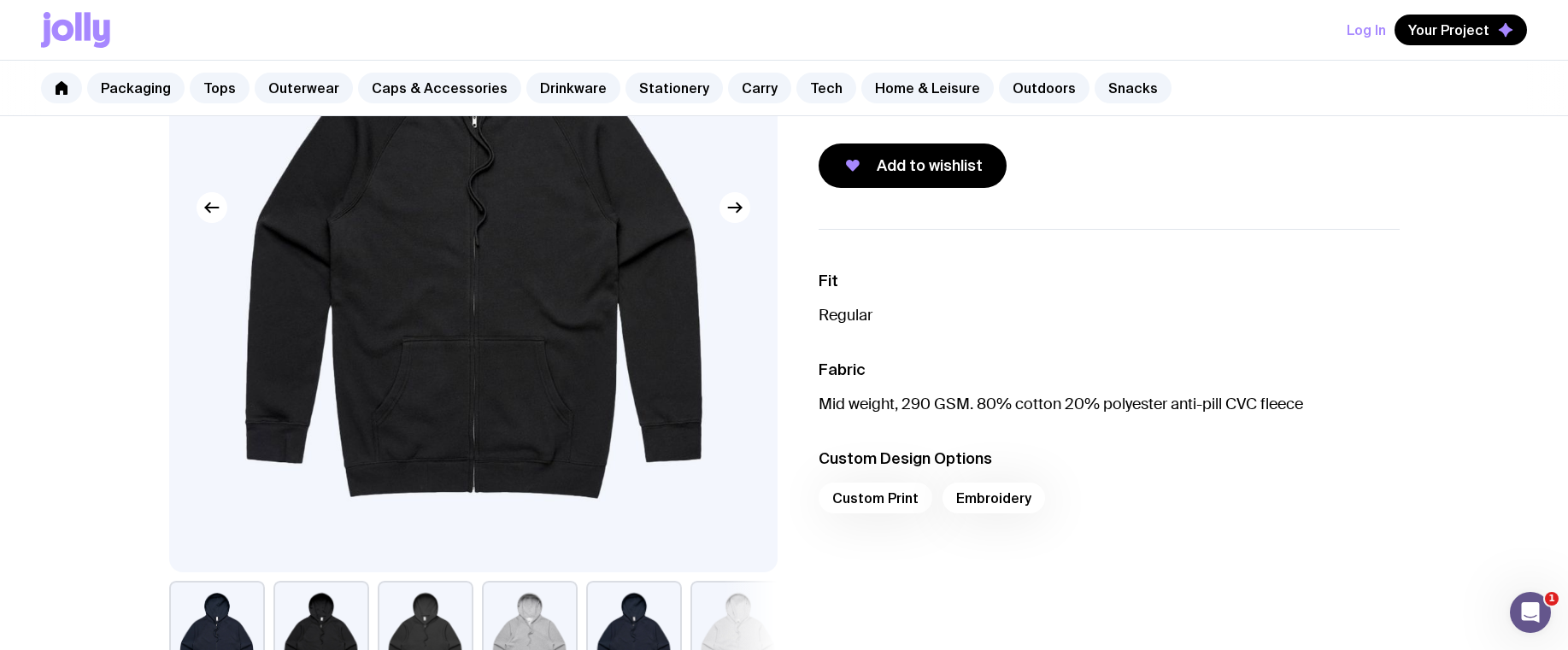
click at [889, 499] on div "Custom Print Embroidery" at bounding box center [1109, 503] width 581 height 41
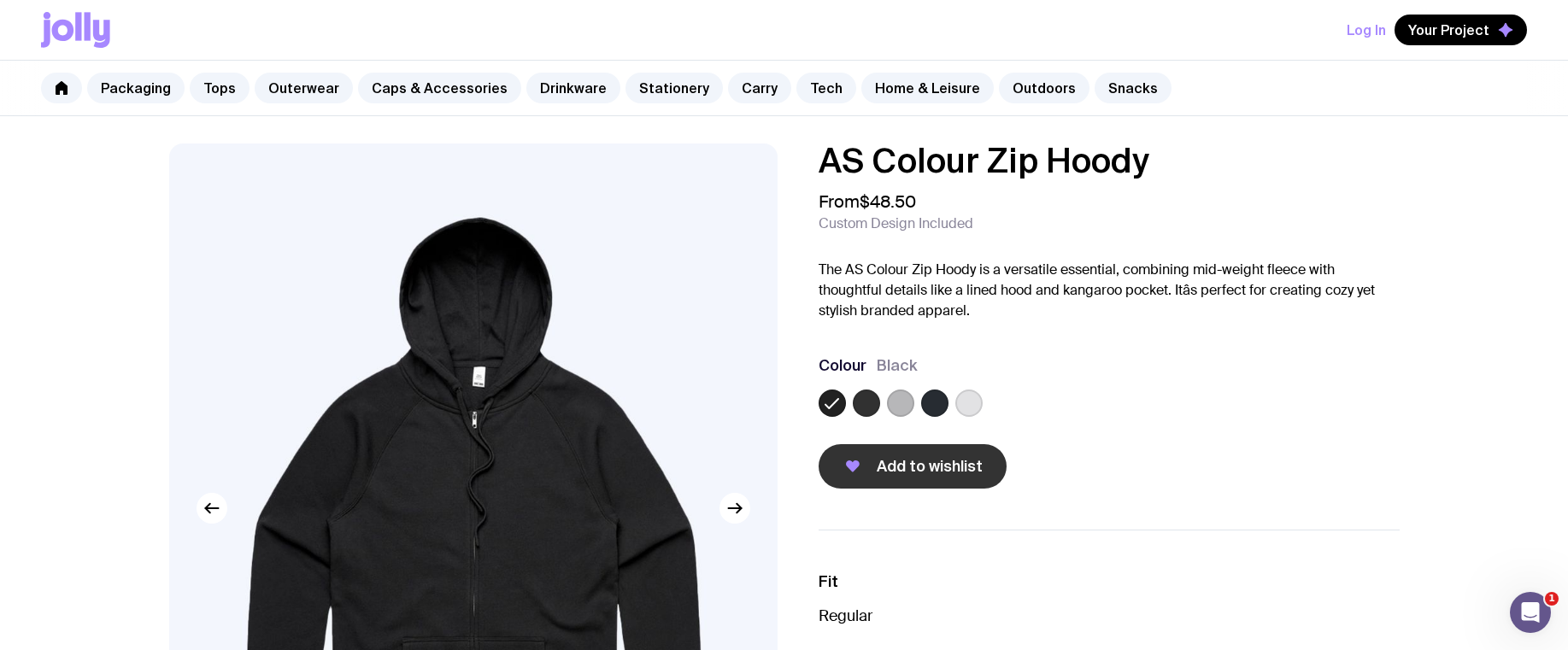
click at [883, 461] on span "Add to wishlist" at bounding box center [930, 466] width 106 height 21
click at [1423, 41] on button "Your Project" at bounding box center [1460, 30] width 132 height 31
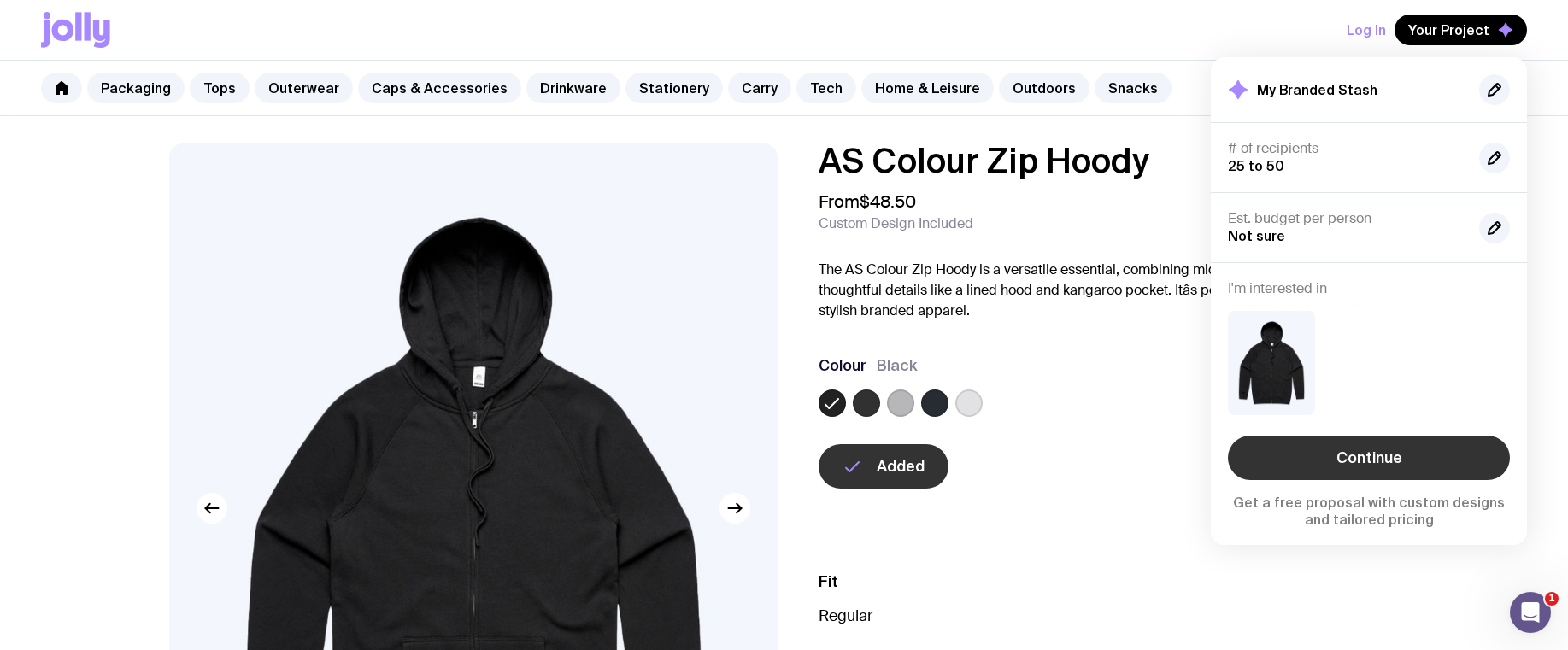
click at [1321, 454] on link "Continue" at bounding box center [1369, 458] width 282 height 44
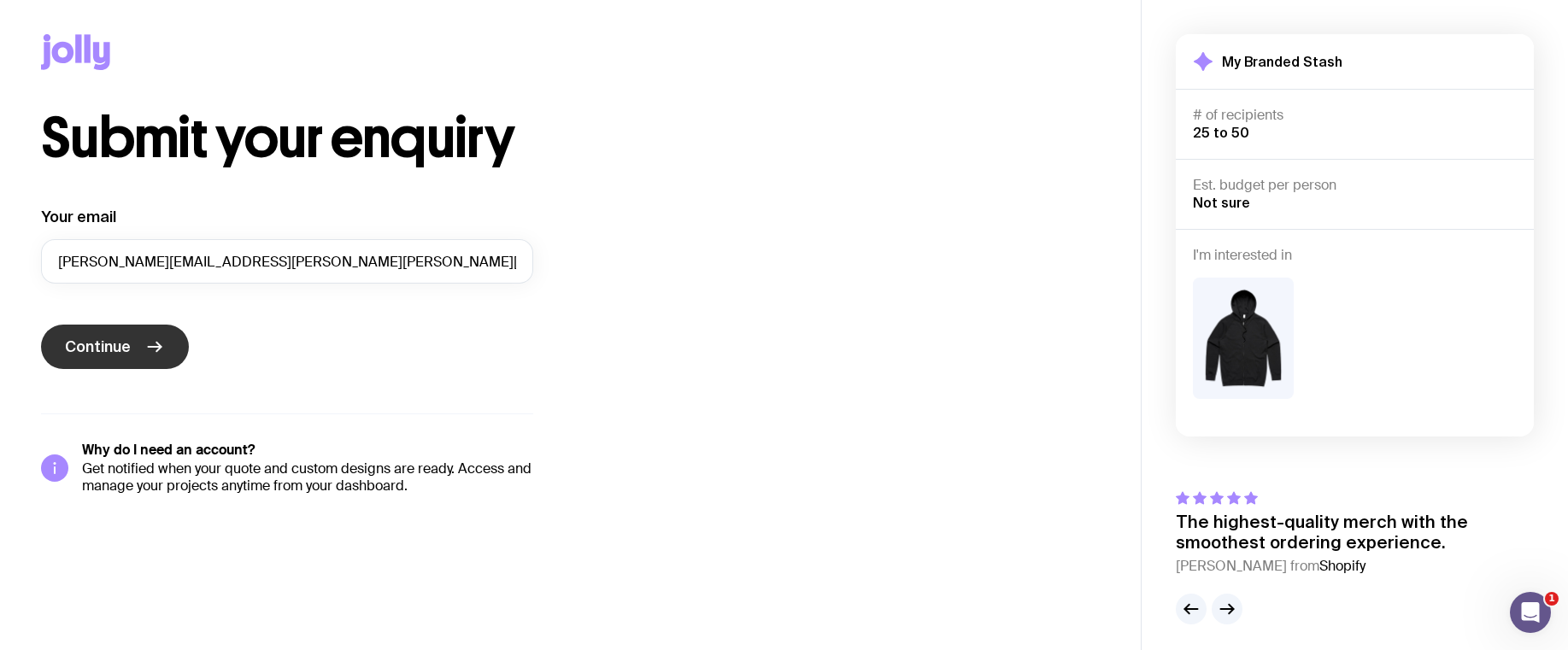
click at [108, 335] on button "Continue" at bounding box center [115, 347] width 148 height 44
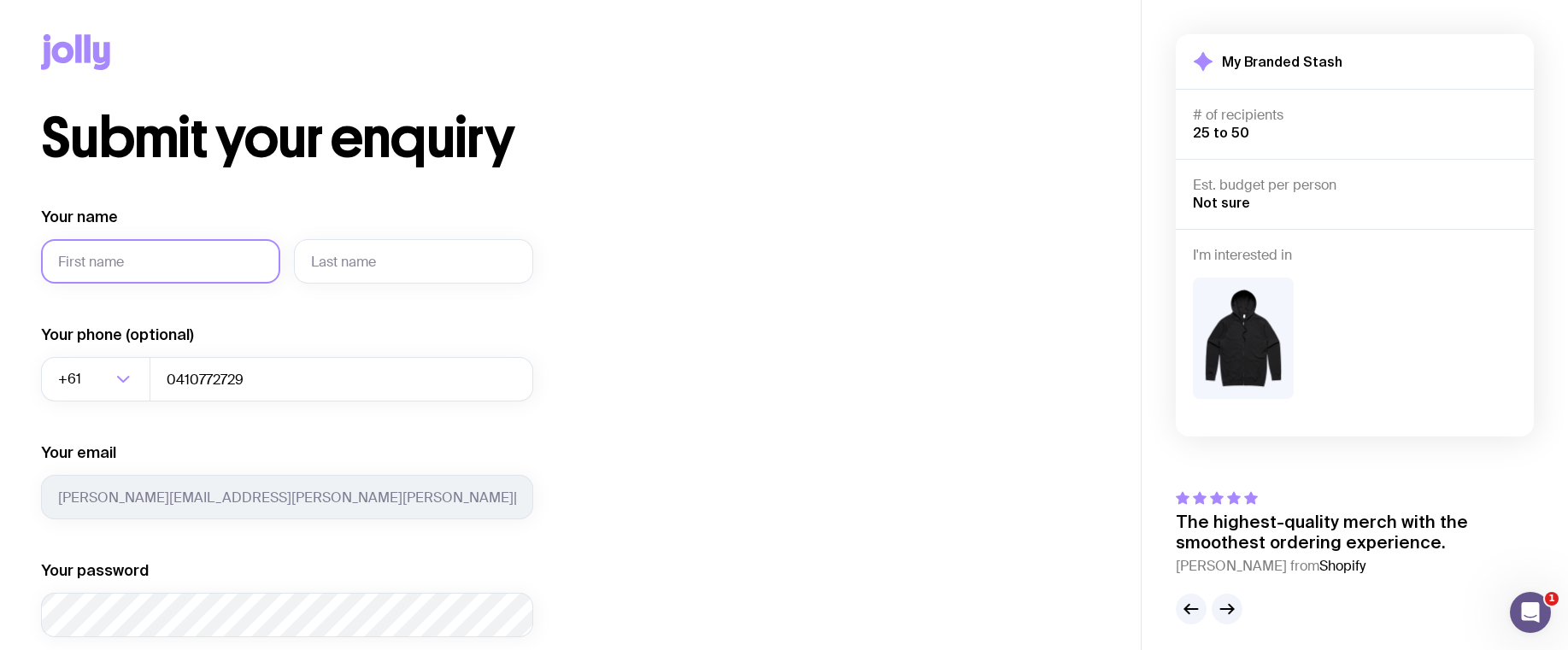
click at [147, 268] on input "Your name" at bounding box center [160, 261] width 239 height 44
type input "[PERSON_NAME]"
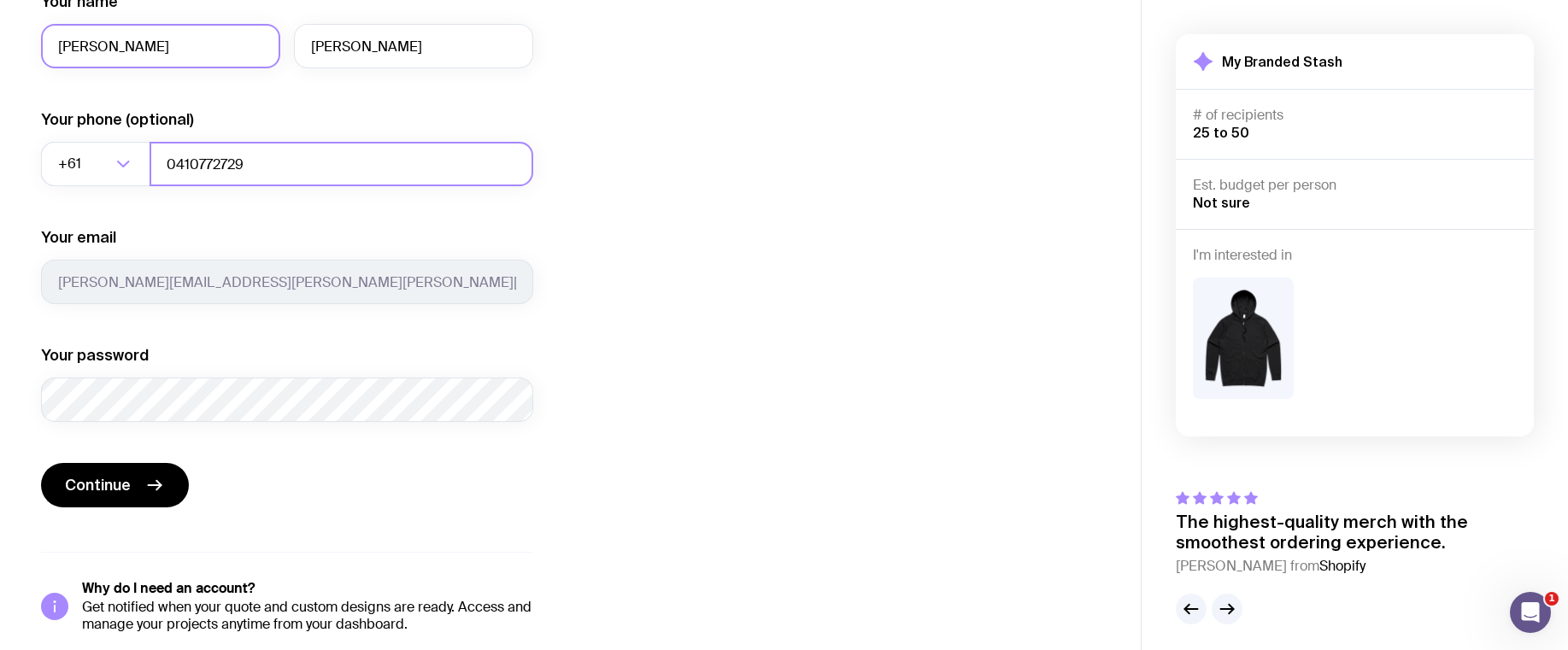
scroll to position [232, 0]
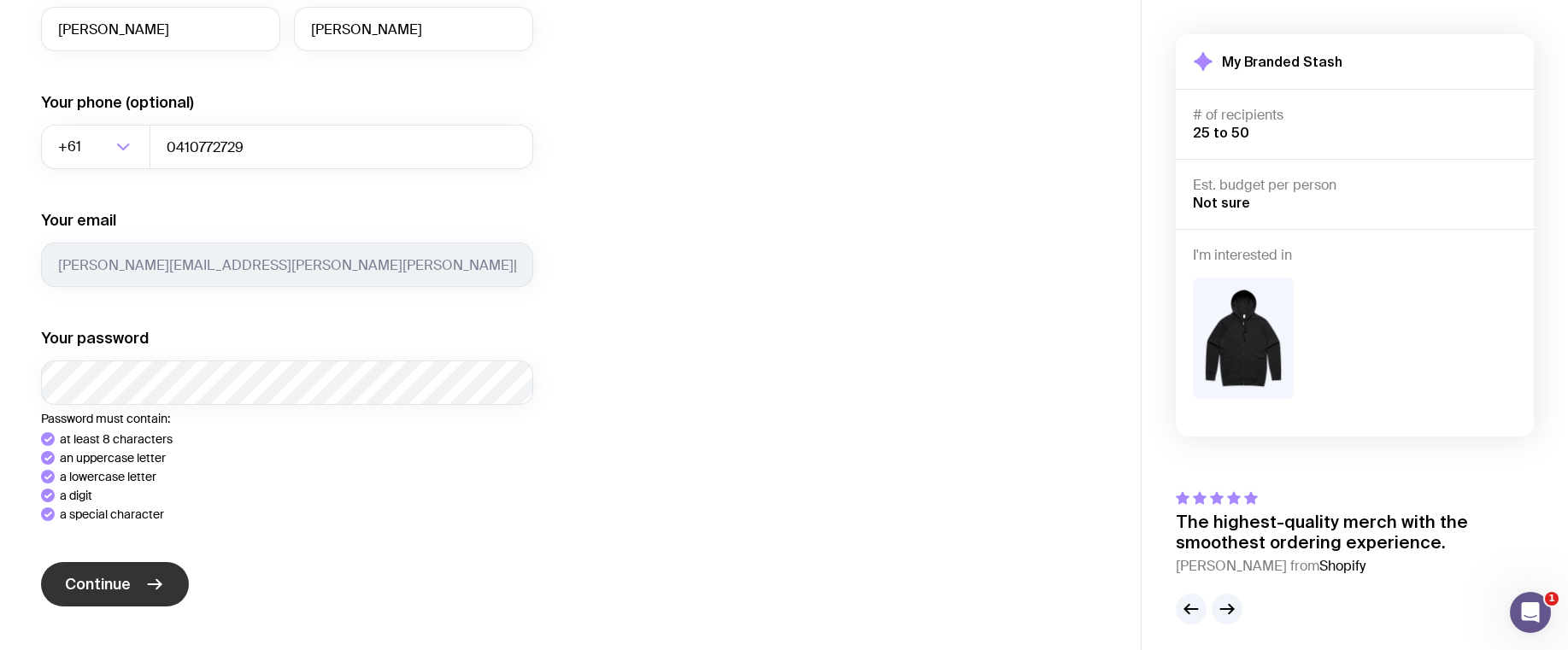
click at [73, 584] on div "Your name [PERSON_NAME] Your phone (optional) +61 Loading... 0410772729 Your em…" at bounding box center [287, 353] width 492 height 758
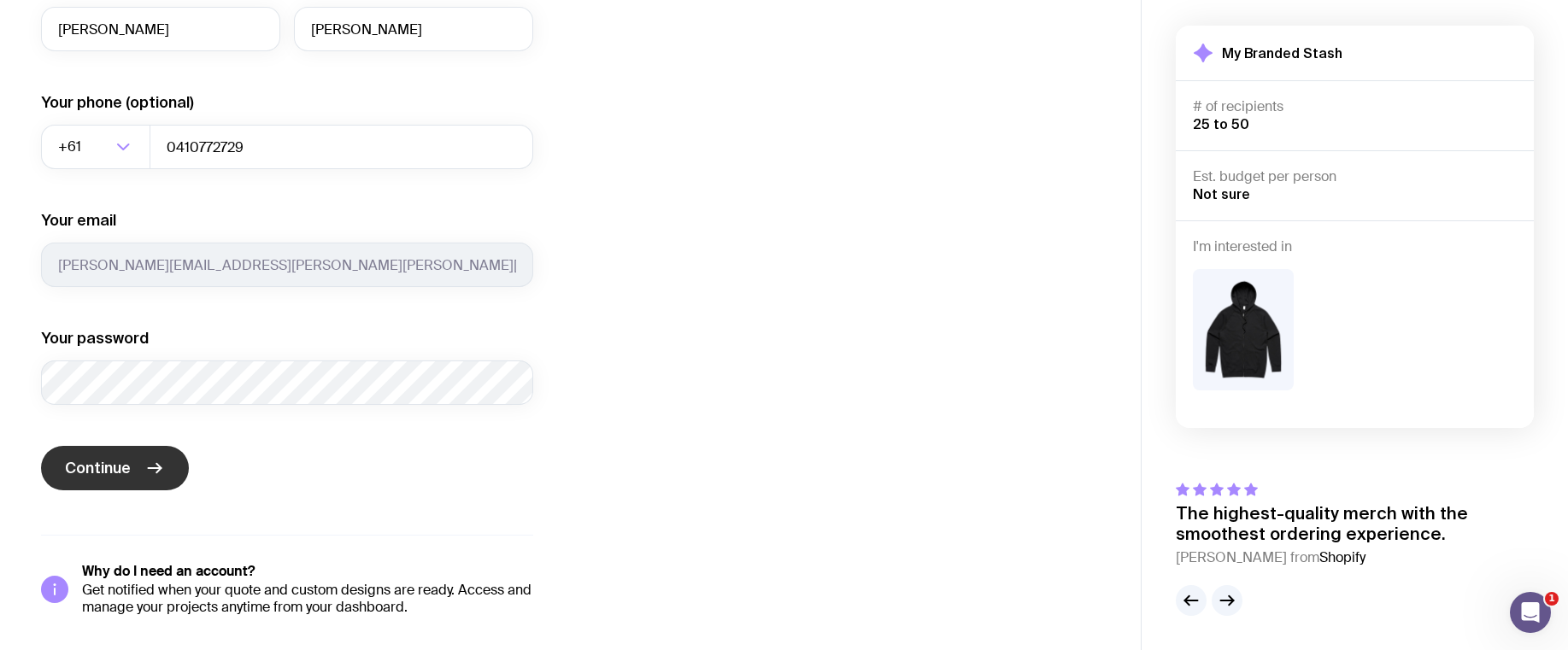
click at [102, 478] on span "Continue" at bounding box center [98, 468] width 66 height 21
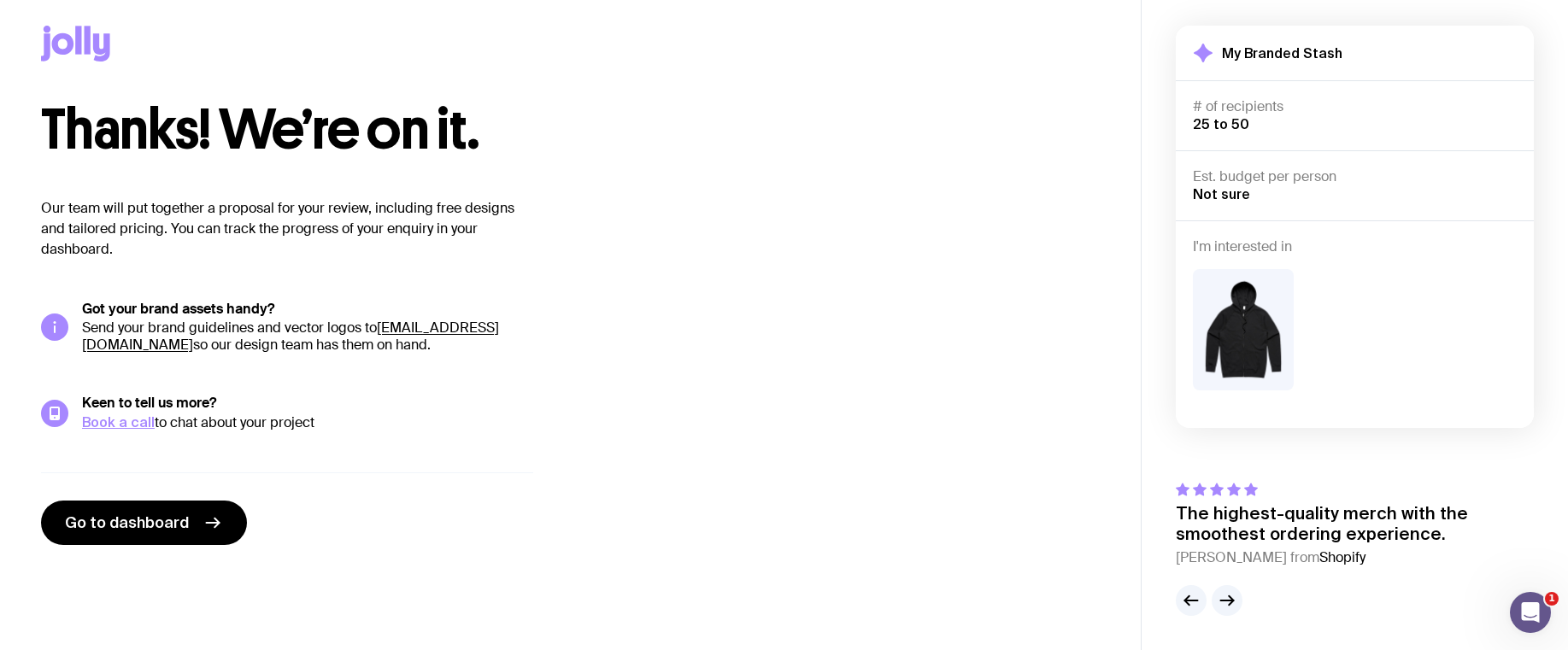
scroll to position [8, 0]
